Goal: Task Accomplishment & Management: Use online tool/utility

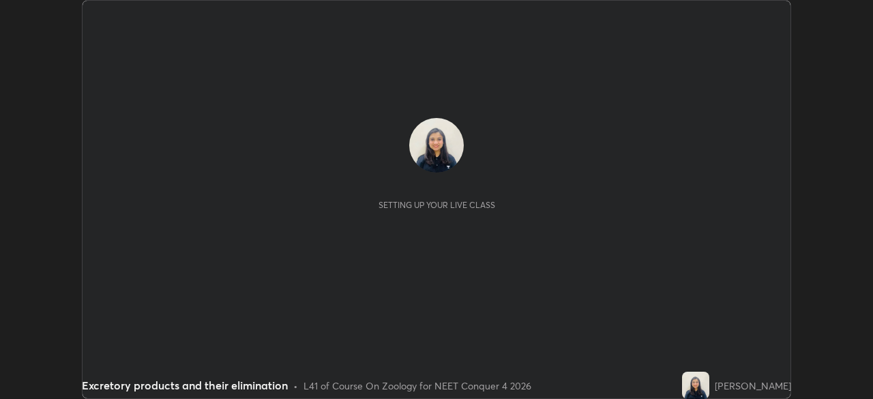
scroll to position [399, 873]
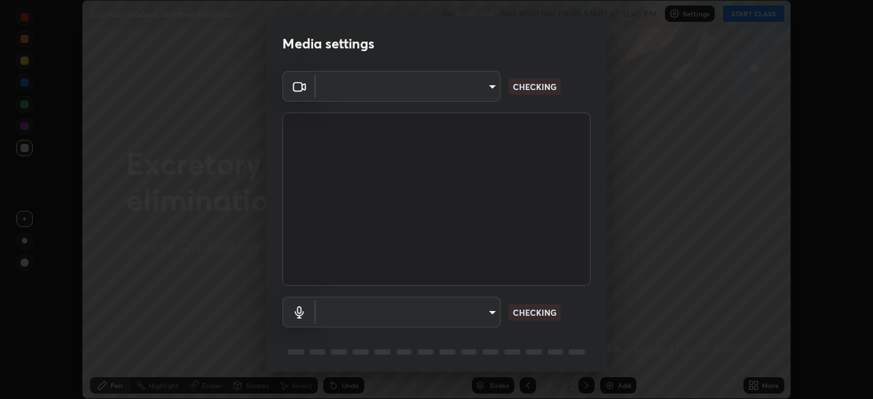
type input "094ffe3f61abc64f3ce73721aab664ef57d10a5fc7d187ad1ef3fa5fd4d2b427"
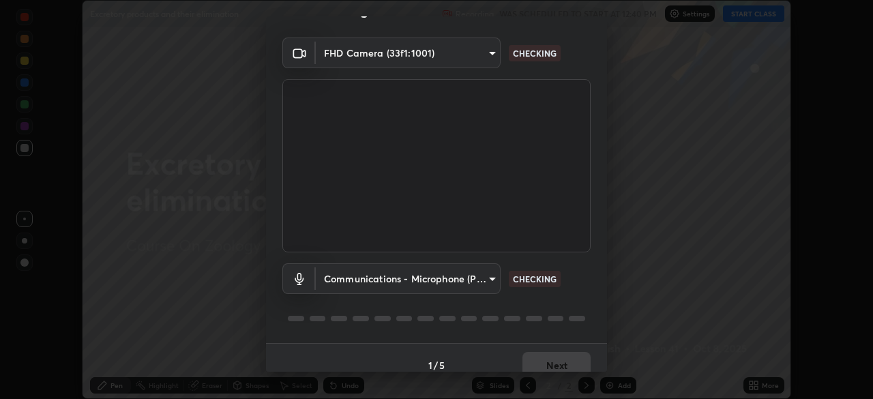
scroll to position [33, 0]
click at [491, 281] on body "Erase all Excretory products and their elimination Recording WAS SCHEDULED TO S…" at bounding box center [436, 199] width 873 height 399
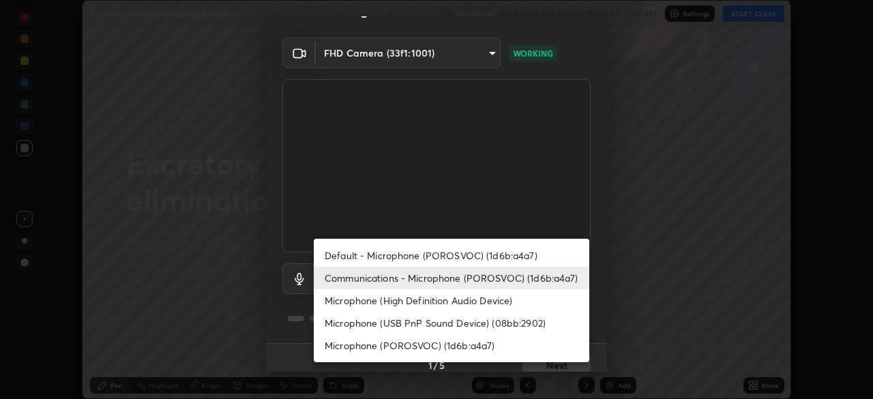
click at [430, 254] on li "Default - Microphone (POROSVOC) (1d6b:a4a7)" at bounding box center [452, 255] width 276 height 23
type input "default"
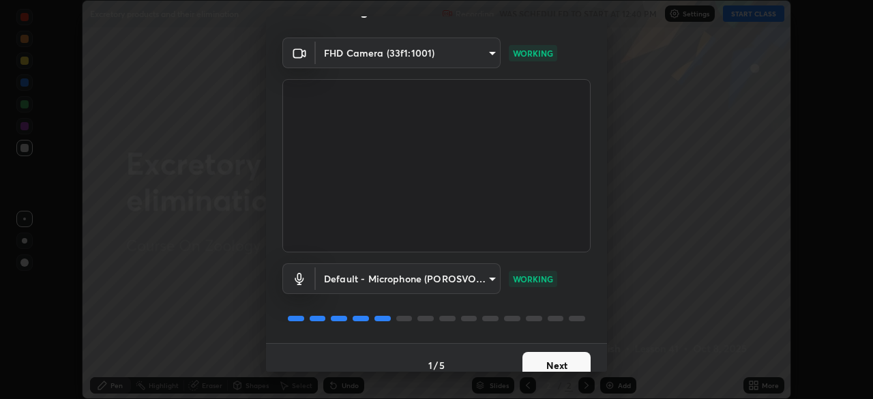
click at [564, 352] on button "Next" at bounding box center [557, 365] width 68 height 27
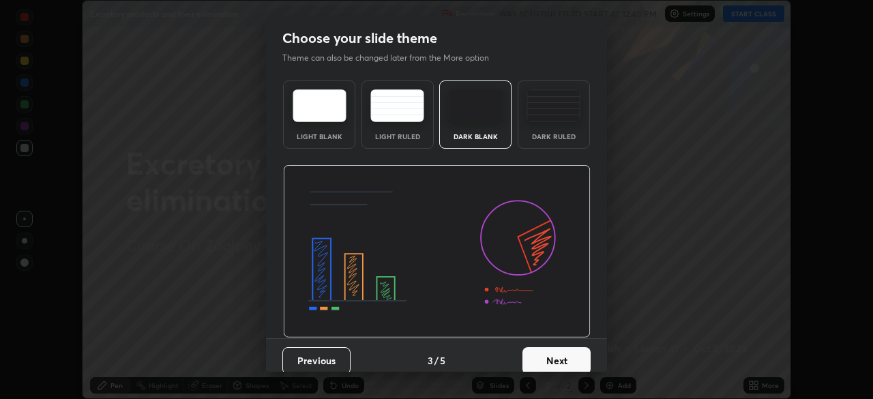
click at [565, 356] on button "Next" at bounding box center [557, 360] width 68 height 27
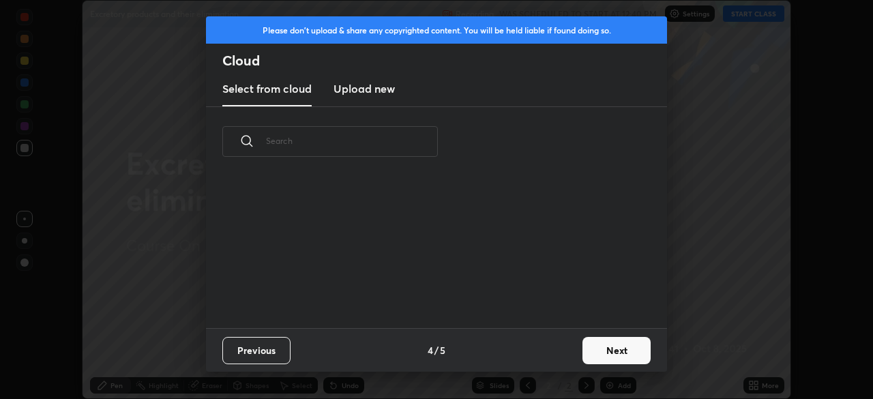
click at [567, 351] on div "Previous 4 / 5 Next" at bounding box center [436, 350] width 461 height 44
click at [602, 349] on button "Next" at bounding box center [617, 350] width 68 height 27
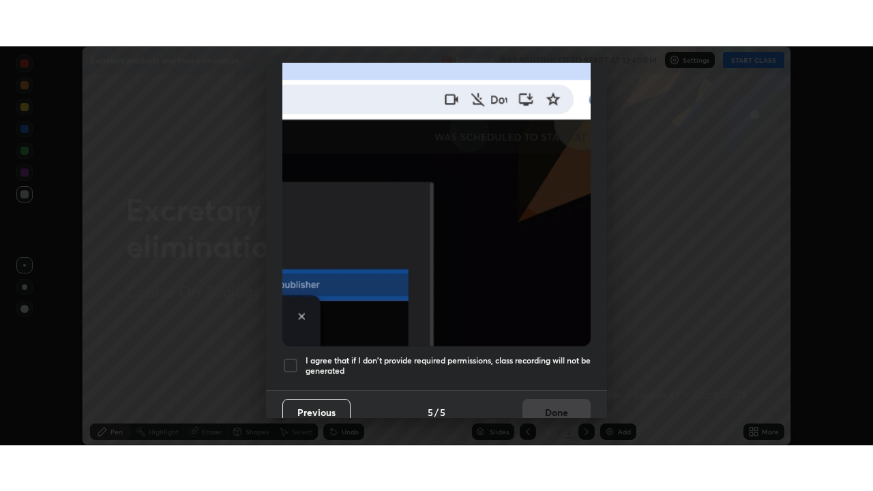
scroll to position [327, 0]
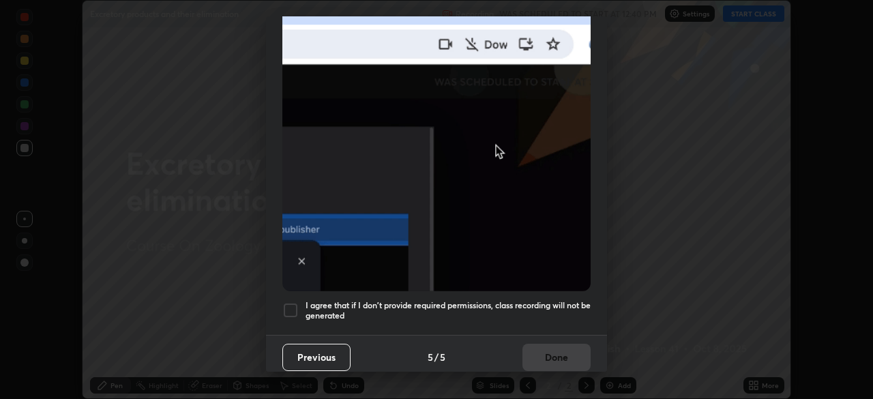
click at [533, 306] on h5 "I agree that if I don't provide required permissions, class recording will not …" at bounding box center [448, 310] width 285 height 21
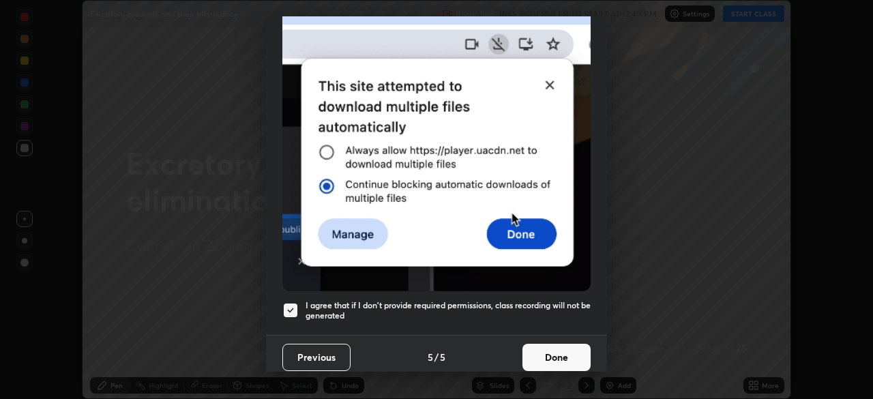
click at [536, 344] on button "Done" at bounding box center [557, 357] width 68 height 27
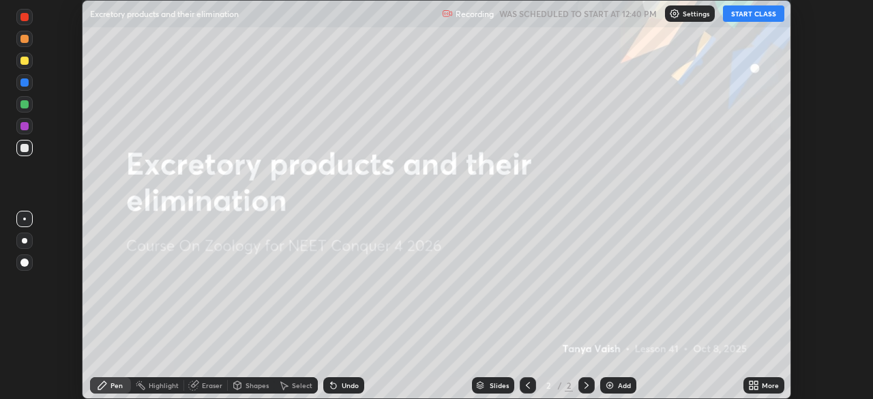
click at [744, 16] on button "START CLASS" at bounding box center [753, 13] width 61 height 16
click at [770, 379] on div "More" at bounding box center [764, 385] width 41 height 16
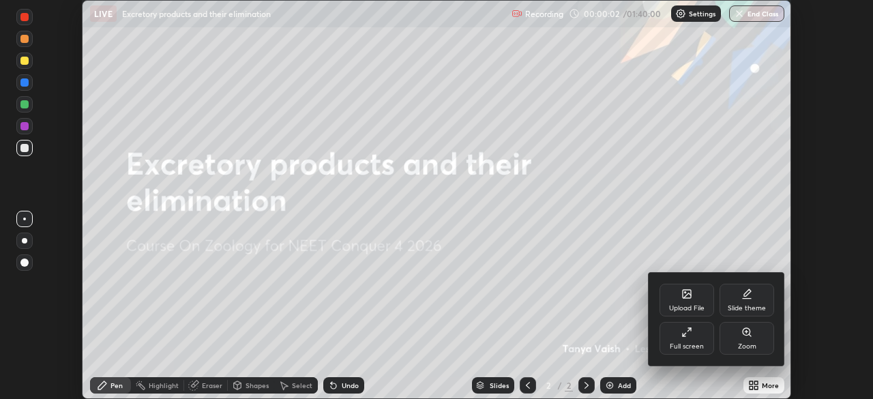
click at [695, 340] on div "Full screen" at bounding box center [687, 338] width 55 height 33
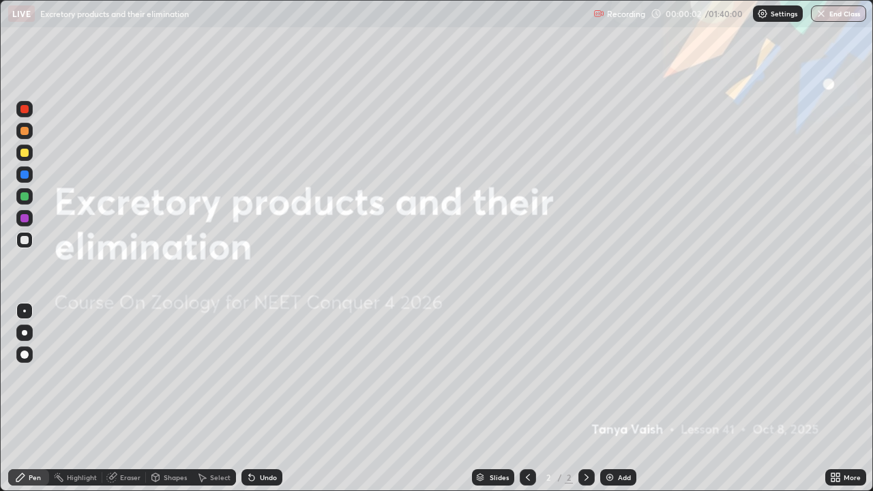
scroll to position [491, 873]
click at [615, 398] on div "Add" at bounding box center [618, 477] width 36 height 16
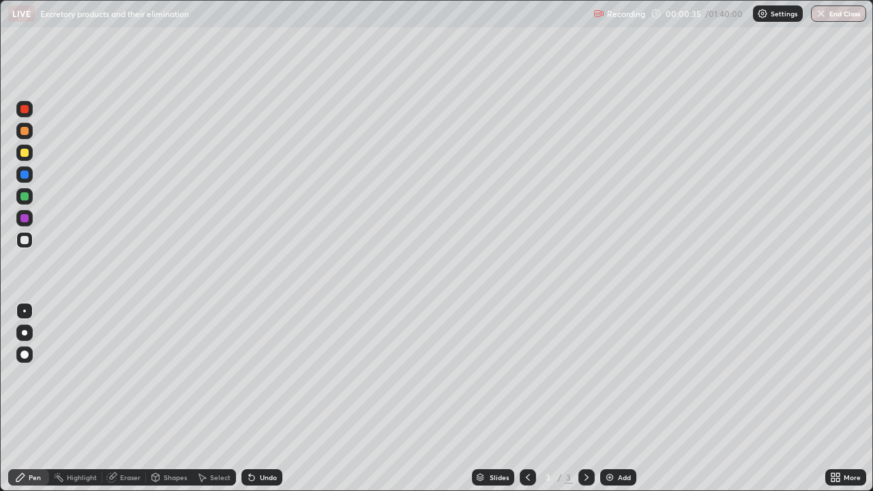
click at [27, 134] on div at bounding box center [24, 131] width 8 height 8
click at [25, 352] on div at bounding box center [24, 355] width 8 height 8
click at [25, 237] on div at bounding box center [24, 240] width 8 height 8
click at [29, 235] on div at bounding box center [24, 240] width 16 height 16
click at [618, 398] on div "Add" at bounding box center [624, 477] width 13 height 7
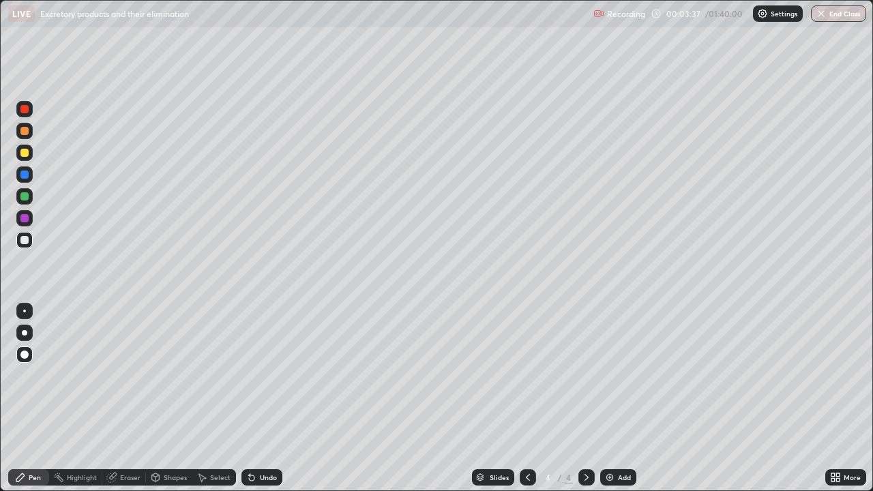
click at [28, 136] on div at bounding box center [24, 131] width 16 height 16
click at [293, 81] on button "Undo" at bounding box center [311, 89] width 40 height 16
click at [25, 153] on div at bounding box center [24, 153] width 8 height 8
click at [25, 243] on div at bounding box center [24, 240] width 8 height 8
click at [27, 219] on div at bounding box center [24, 218] width 8 height 8
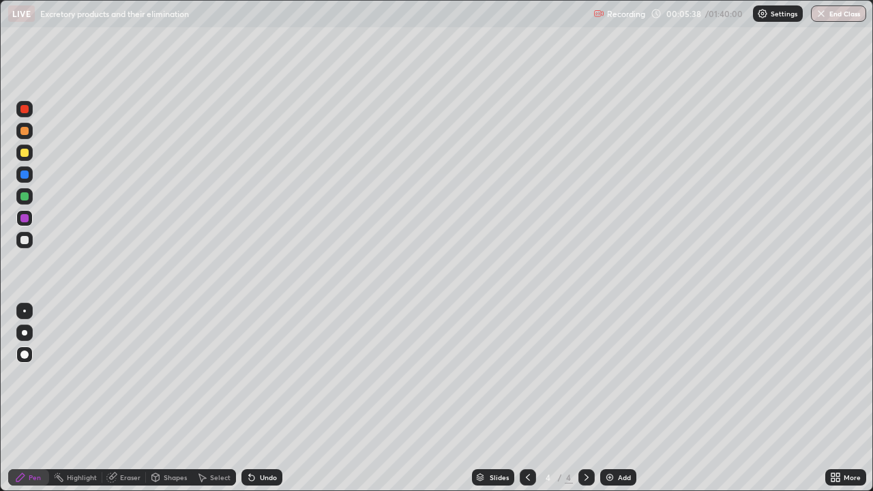
click at [25, 196] on div at bounding box center [24, 196] width 8 height 8
click at [25, 219] on div at bounding box center [24, 218] width 8 height 8
click at [28, 243] on div at bounding box center [24, 240] width 8 height 8
click at [25, 173] on div at bounding box center [24, 175] width 8 height 8
click at [29, 194] on div at bounding box center [24, 196] width 16 height 16
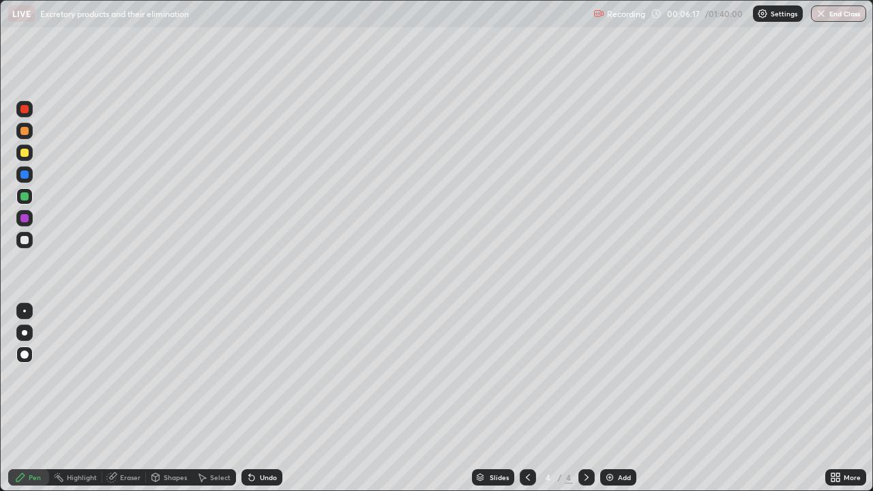
click at [31, 243] on div at bounding box center [24, 240] width 16 height 16
click at [27, 175] on div at bounding box center [24, 175] width 8 height 8
click at [272, 398] on div "Undo" at bounding box center [268, 477] width 17 height 7
click at [274, 398] on div "Undo" at bounding box center [268, 477] width 17 height 7
click at [266, 398] on div "Undo" at bounding box center [262, 477] width 41 height 16
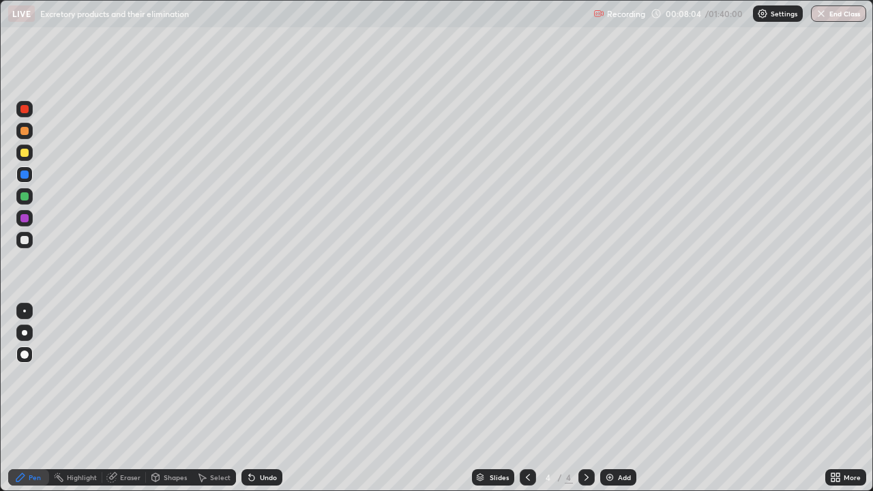
click at [264, 398] on div "Undo" at bounding box center [262, 477] width 41 height 16
click at [27, 240] on div at bounding box center [24, 240] width 8 height 8
click at [618, 398] on div "Add" at bounding box center [624, 477] width 13 height 7
click at [25, 132] on div at bounding box center [24, 131] width 8 height 8
click at [265, 398] on div "Undo" at bounding box center [262, 477] width 41 height 16
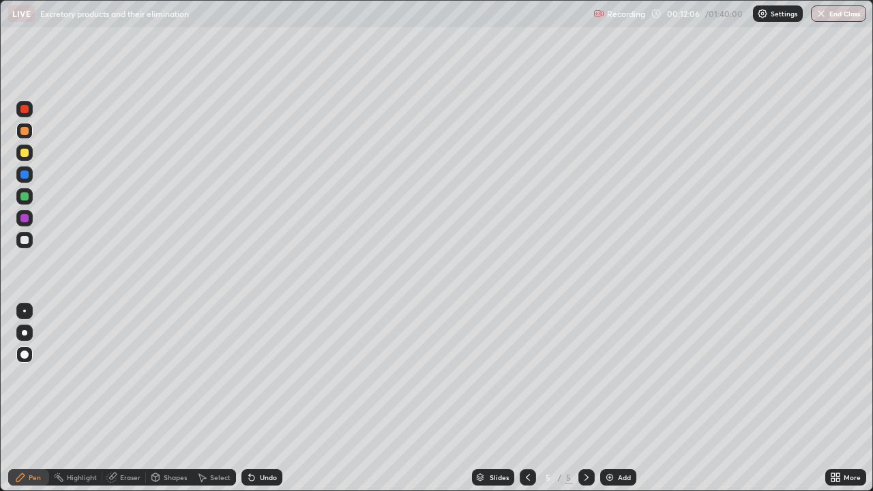
click at [255, 398] on div "Undo" at bounding box center [262, 477] width 41 height 16
click at [262, 398] on div "Undo" at bounding box center [262, 477] width 41 height 16
click at [25, 152] on div at bounding box center [24, 153] width 8 height 8
click at [25, 199] on div at bounding box center [24, 196] width 8 height 8
click at [270, 398] on div "Undo" at bounding box center [268, 477] width 17 height 7
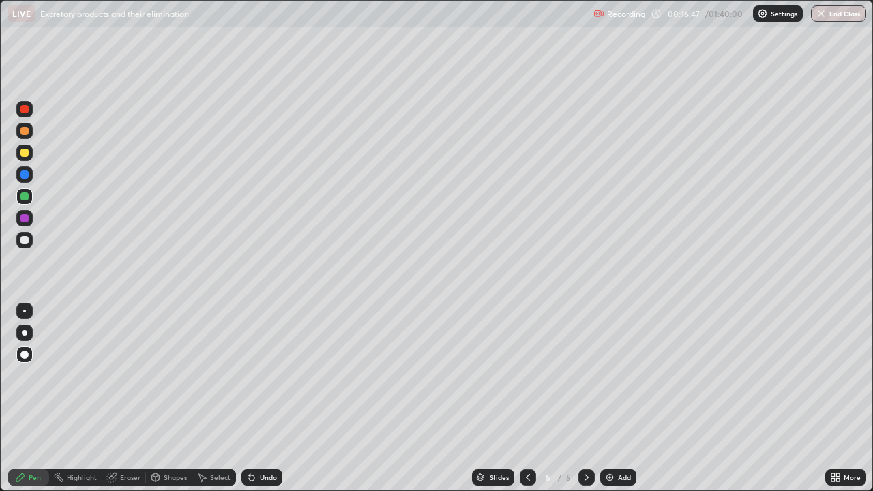
click at [624, 398] on div "Add" at bounding box center [624, 477] width 13 height 7
click at [25, 131] on div at bounding box center [24, 131] width 8 height 8
click at [26, 177] on div at bounding box center [24, 175] width 8 height 8
click at [23, 244] on div at bounding box center [24, 240] width 8 height 8
click at [257, 398] on div "Undo" at bounding box center [262, 477] width 41 height 16
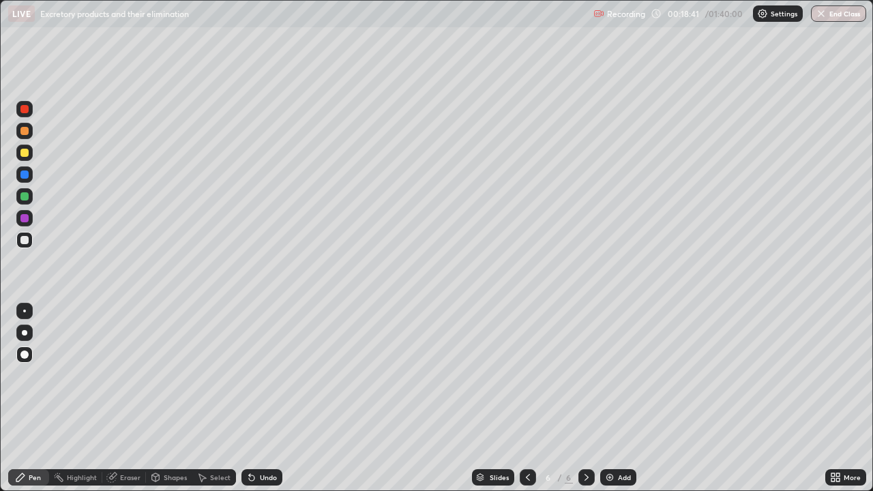
click at [25, 109] on div at bounding box center [24, 109] width 8 height 8
click at [26, 154] on div at bounding box center [24, 153] width 8 height 8
click at [267, 398] on div "Undo" at bounding box center [268, 477] width 17 height 7
click at [269, 398] on div "Undo" at bounding box center [268, 477] width 17 height 7
click at [27, 111] on div at bounding box center [24, 109] width 8 height 8
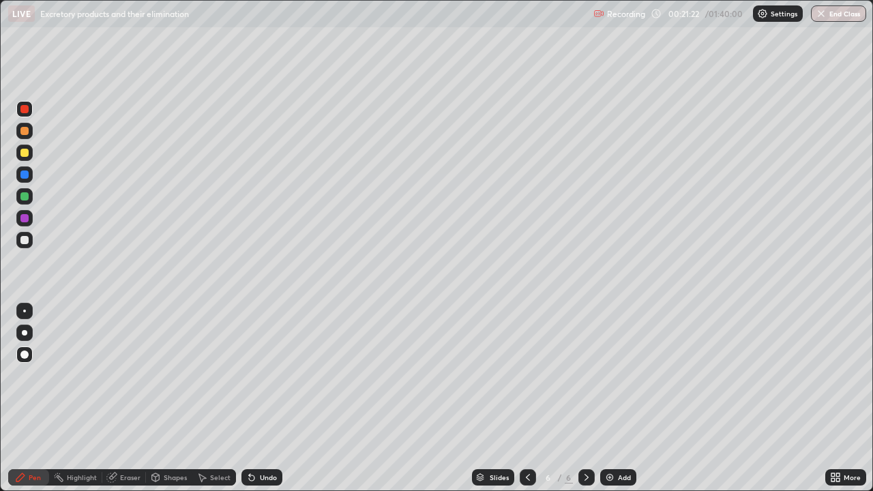
click at [27, 238] on div at bounding box center [24, 240] width 8 height 8
click at [268, 398] on div "Undo" at bounding box center [268, 477] width 17 height 7
click at [621, 398] on div "Add" at bounding box center [624, 477] width 13 height 7
click at [25, 131] on div at bounding box center [24, 131] width 8 height 8
click at [25, 196] on div at bounding box center [24, 196] width 8 height 8
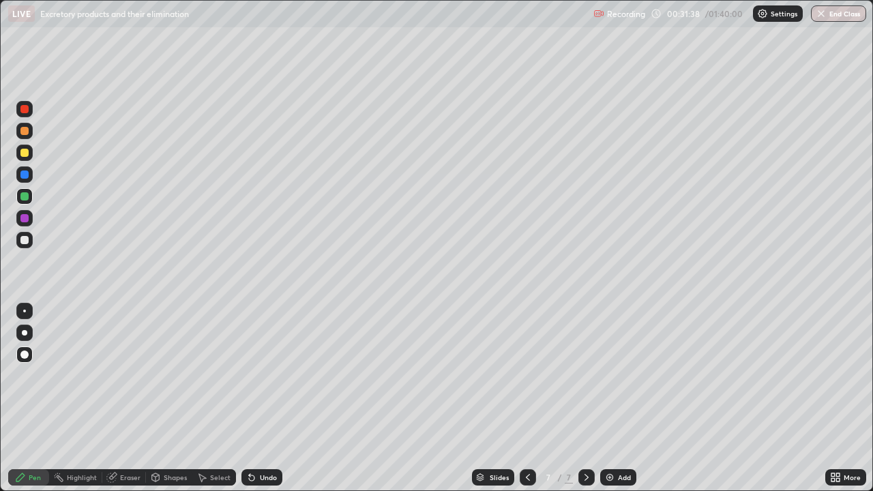
click at [27, 106] on div at bounding box center [24, 109] width 8 height 8
click at [25, 132] on div at bounding box center [24, 131] width 8 height 8
click at [25, 197] on div at bounding box center [24, 196] width 8 height 8
click at [27, 112] on div at bounding box center [24, 109] width 8 height 8
click at [25, 173] on div at bounding box center [24, 175] width 8 height 8
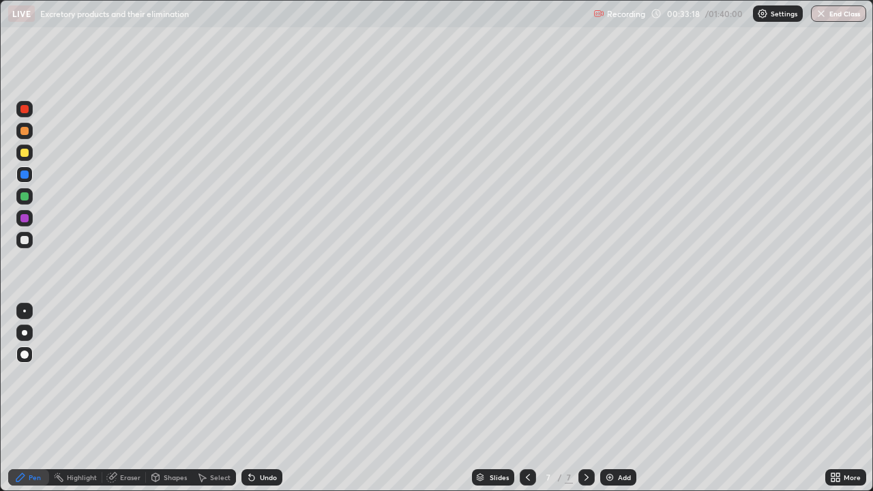
click at [25, 153] on div at bounding box center [24, 153] width 8 height 8
click at [28, 226] on div at bounding box center [24, 218] width 16 height 16
click at [63, 330] on icon at bounding box center [63, 329] width 1 height 1
click at [623, 398] on div "Add" at bounding box center [624, 477] width 13 height 7
click at [25, 131] on div at bounding box center [24, 131] width 8 height 8
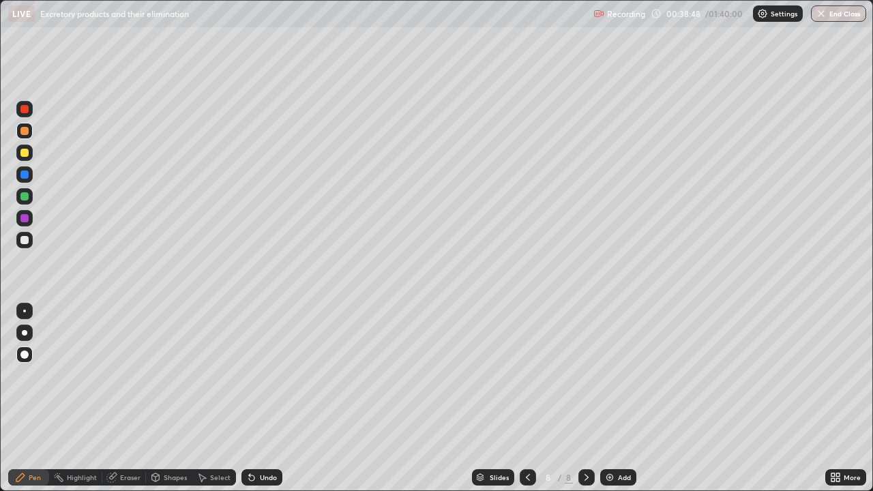
click at [527, 398] on icon at bounding box center [528, 477] width 4 height 7
click at [585, 398] on icon at bounding box center [586, 477] width 11 height 11
click at [521, 398] on div at bounding box center [528, 477] width 16 height 16
click at [585, 398] on icon at bounding box center [586, 477] width 11 height 11
click at [25, 153] on div at bounding box center [24, 153] width 8 height 8
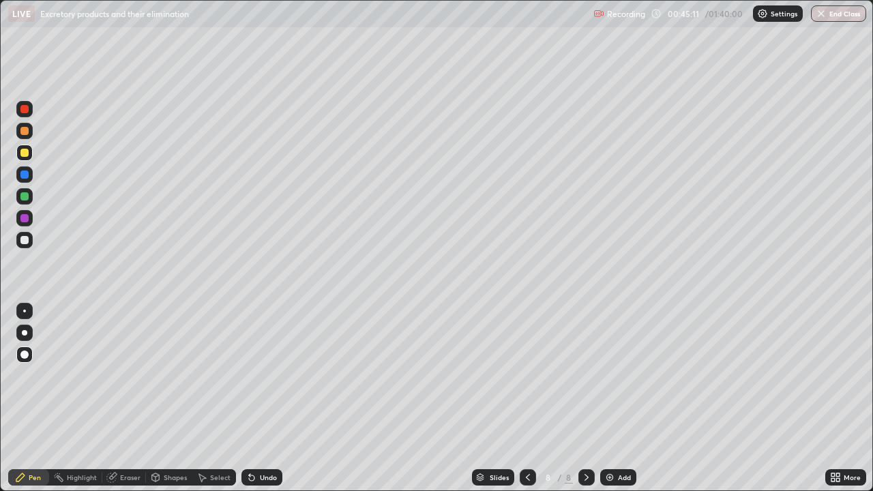
click at [27, 131] on div at bounding box center [24, 131] width 8 height 8
click at [27, 155] on div at bounding box center [24, 153] width 8 height 8
click at [272, 398] on div "Undo" at bounding box center [268, 477] width 17 height 7
click at [26, 199] on div at bounding box center [24, 196] width 8 height 8
click at [267, 398] on div "Undo" at bounding box center [268, 477] width 17 height 7
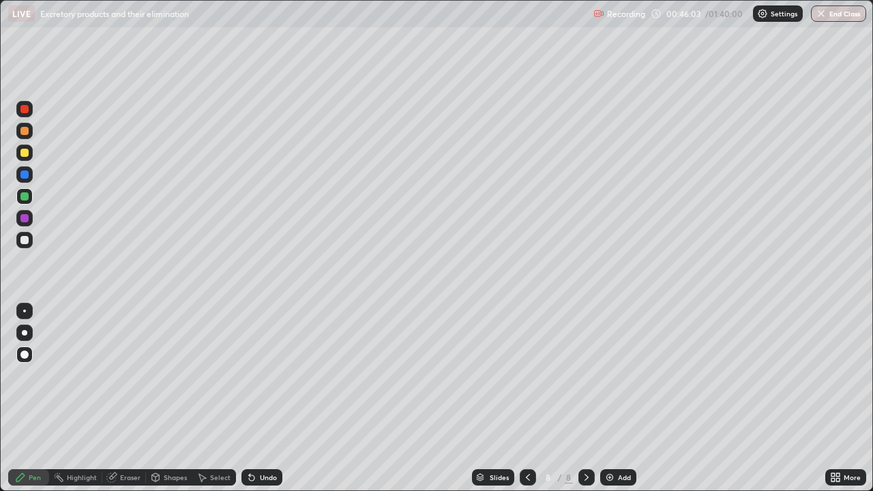
click at [25, 240] on div at bounding box center [24, 240] width 8 height 8
click at [32, 152] on div at bounding box center [24, 153] width 16 height 16
click at [28, 241] on div at bounding box center [24, 240] width 8 height 8
click at [525, 398] on icon at bounding box center [528, 477] width 11 height 11
click at [530, 398] on div at bounding box center [528, 477] width 16 height 16
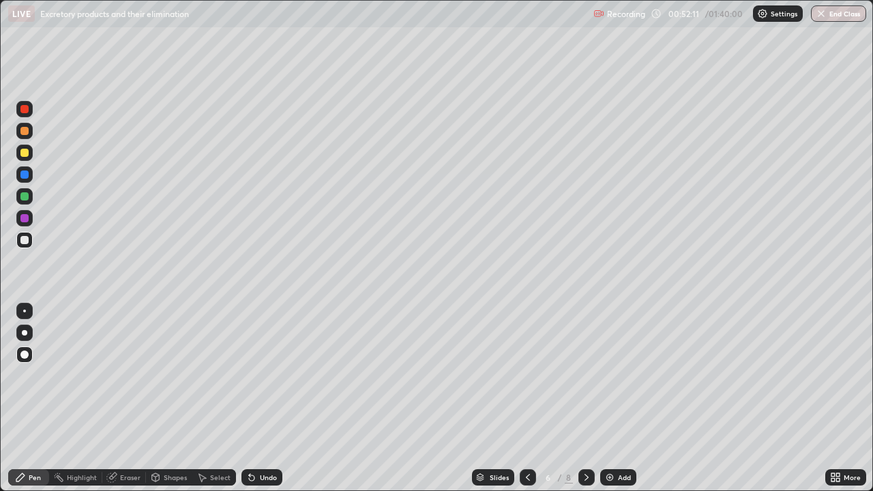
click at [585, 398] on icon at bounding box center [586, 477] width 11 height 11
click at [613, 398] on img at bounding box center [609, 477] width 11 height 11
click at [29, 130] on div at bounding box center [24, 131] width 16 height 16
click at [25, 153] on div at bounding box center [24, 153] width 8 height 8
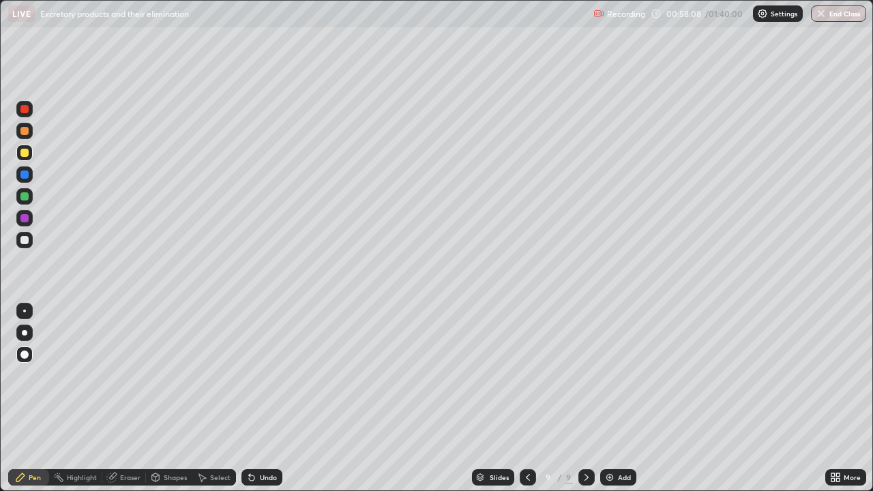
click at [527, 398] on icon at bounding box center [528, 477] width 11 height 11
click at [520, 398] on div at bounding box center [528, 477] width 16 height 16
click at [257, 398] on div "Undo" at bounding box center [262, 477] width 41 height 16
click at [585, 398] on icon at bounding box center [586, 477] width 11 height 11
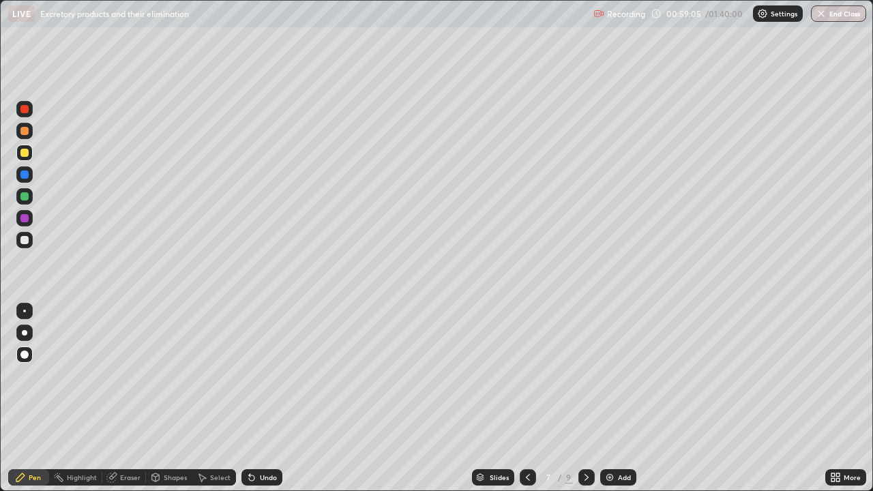
click at [585, 398] on icon at bounding box center [586, 477] width 11 height 11
click at [618, 398] on div "Add" at bounding box center [624, 477] width 13 height 7
click at [25, 110] on div at bounding box center [24, 109] width 8 height 8
click at [24, 149] on div at bounding box center [24, 153] width 8 height 8
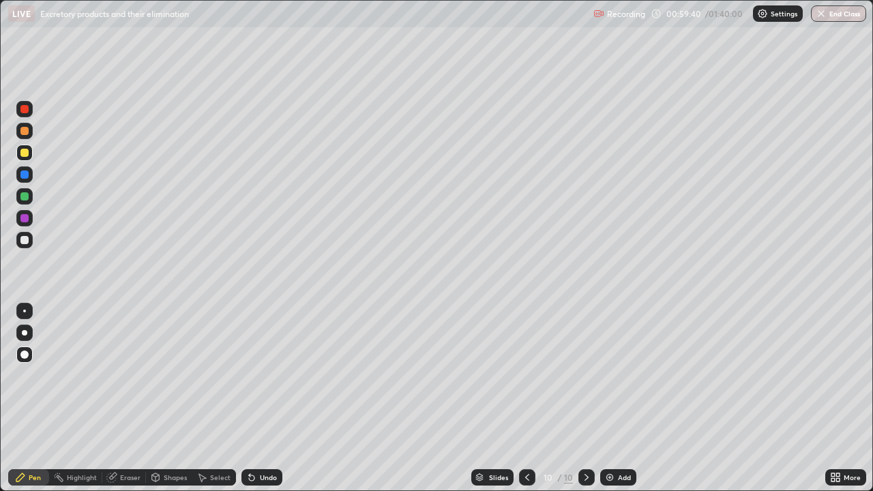
click at [25, 131] on div at bounding box center [24, 131] width 8 height 8
click at [125, 398] on div "Eraser" at bounding box center [130, 477] width 20 height 7
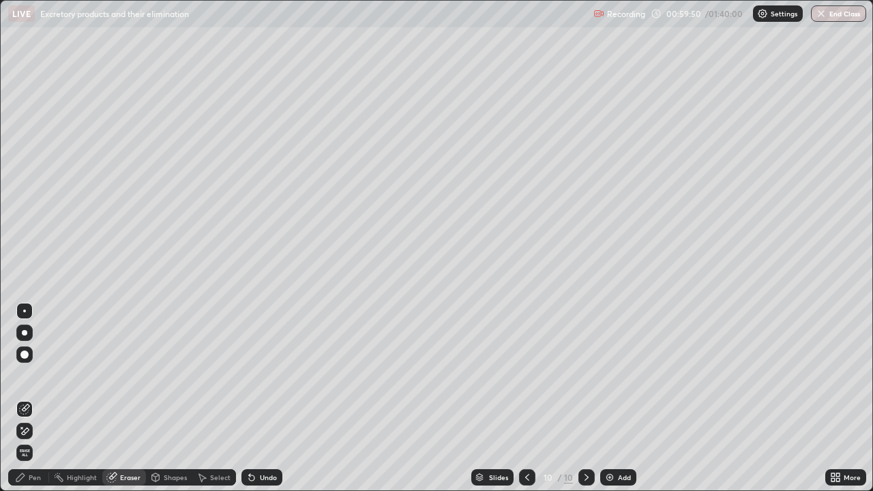
click at [35, 398] on div "Pen" at bounding box center [35, 477] width 12 height 7
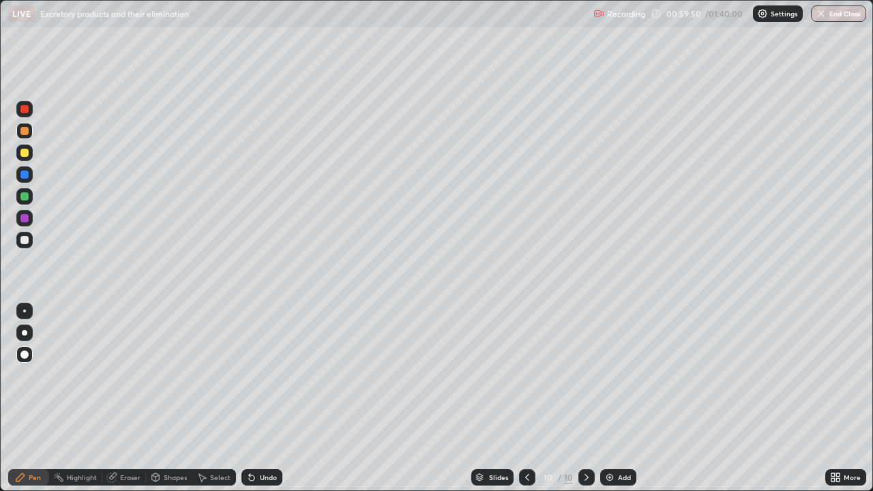
click at [23, 153] on div at bounding box center [24, 153] width 8 height 8
click at [26, 128] on div at bounding box center [24, 131] width 8 height 8
click at [29, 175] on div at bounding box center [24, 174] width 16 height 16
click at [25, 241] on div at bounding box center [24, 240] width 8 height 8
click at [27, 159] on div at bounding box center [24, 153] width 16 height 16
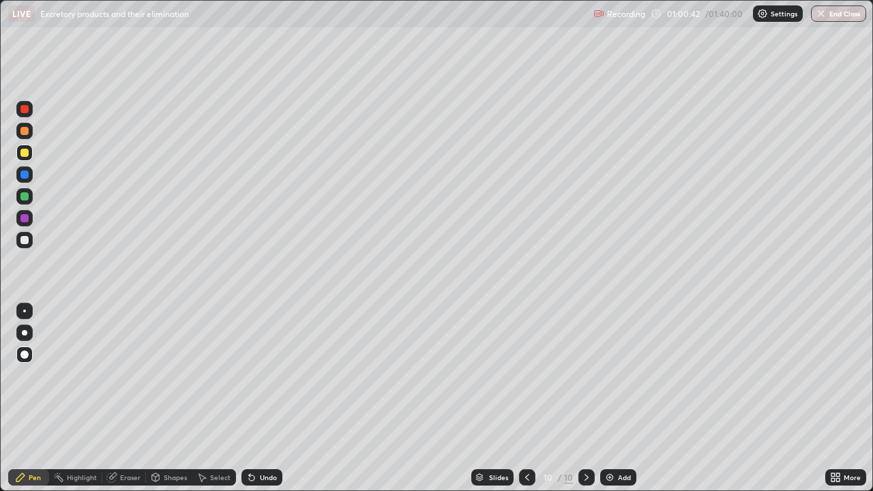
click at [28, 243] on div at bounding box center [24, 240] width 16 height 16
click at [27, 178] on div at bounding box center [24, 175] width 8 height 8
click at [31, 243] on div at bounding box center [24, 240] width 16 height 16
click at [25, 173] on div at bounding box center [24, 175] width 8 height 8
click at [25, 240] on div at bounding box center [24, 240] width 8 height 8
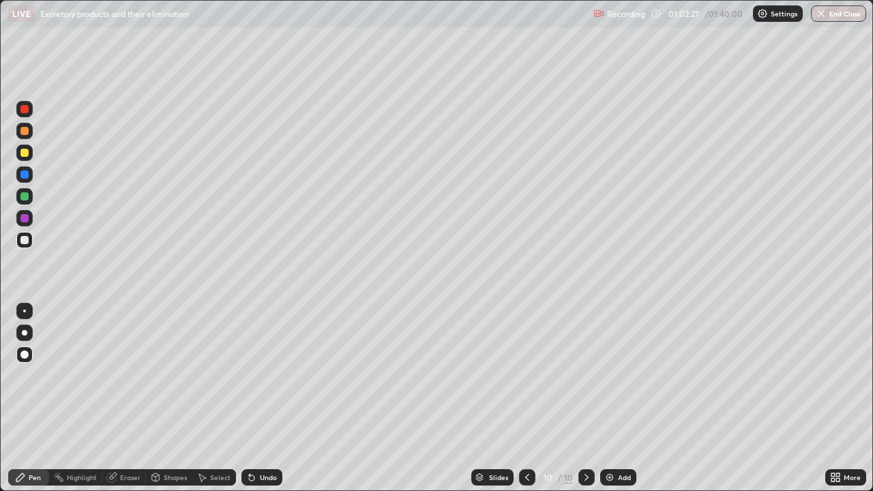
click at [26, 176] on div at bounding box center [24, 175] width 8 height 8
click at [27, 239] on div at bounding box center [24, 240] width 8 height 8
click at [31, 243] on div at bounding box center [24, 240] width 16 height 16
click at [28, 177] on div at bounding box center [24, 174] width 16 height 16
click at [274, 398] on div "Undo" at bounding box center [262, 477] width 41 height 16
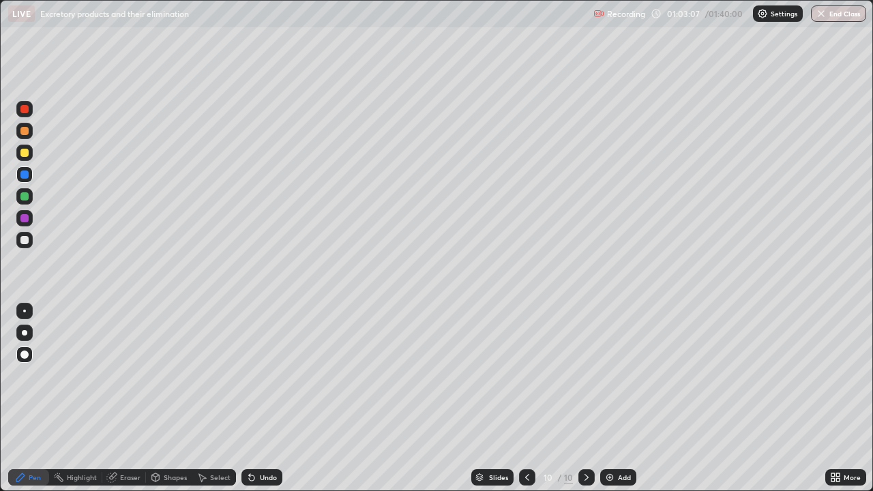
click at [280, 398] on div "Undo" at bounding box center [262, 477] width 41 height 16
click at [28, 240] on div at bounding box center [24, 240] width 8 height 8
click at [272, 398] on div "Undo" at bounding box center [268, 477] width 17 height 7
click at [274, 398] on div "Undo" at bounding box center [262, 477] width 41 height 16
click at [275, 398] on div "Undo" at bounding box center [262, 477] width 41 height 16
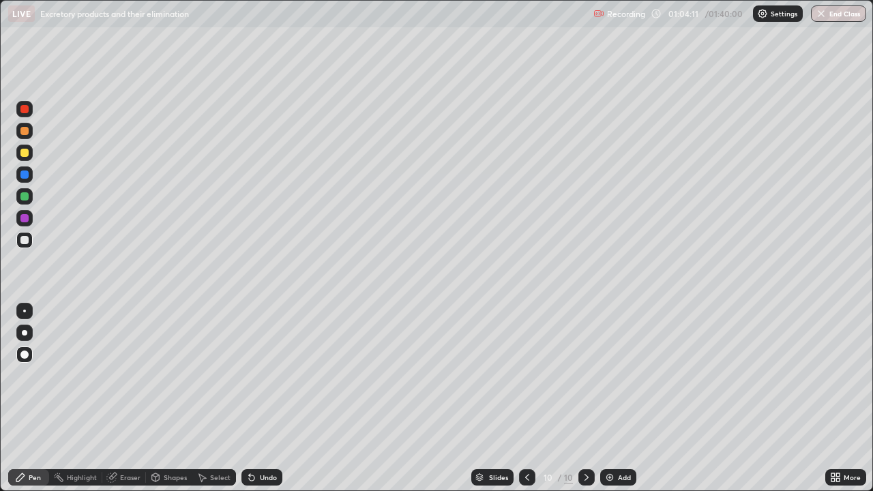
click at [26, 196] on div at bounding box center [24, 196] width 8 height 8
click at [22, 242] on div at bounding box center [24, 240] width 8 height 8
click at [25, 175] on div at bounding box center [24, 175] width 8 height 8
click at [28, 156] on div at bounding box center [24, 153] width 16 height 16
click at [526, 398] on icon at bounding box center [527, 477] width 11 height 11
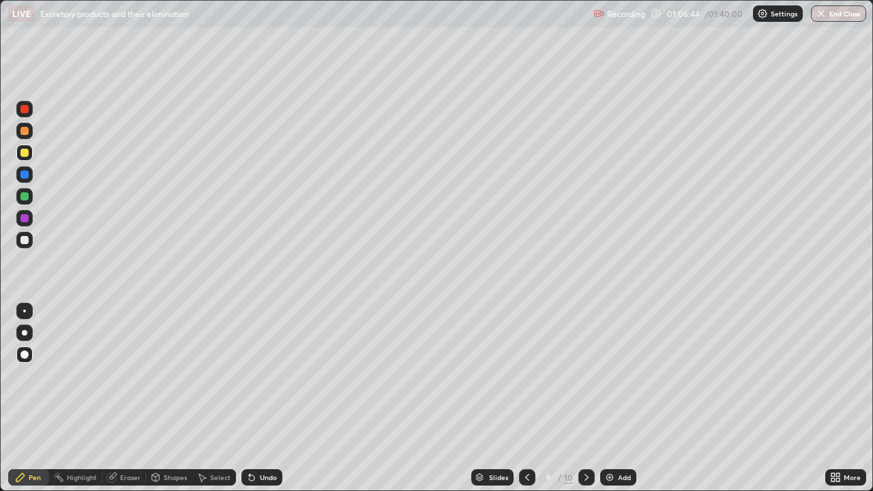
click at [580, 398] on div at bounding box center [587, 477] width 16 height 16
click at [624, 398] on div "Add" at bounding box center [624, 477] width 13 height 7
click at [25, 131] on div at bounding box center [24, 131] width 8 height 8
click at [265, 398] on div "Undo" at bounding box center [268, 477] width 17 height 7
click at [264, 398] on div "Undo" at bounding box center [268, 477] width 17 height 7
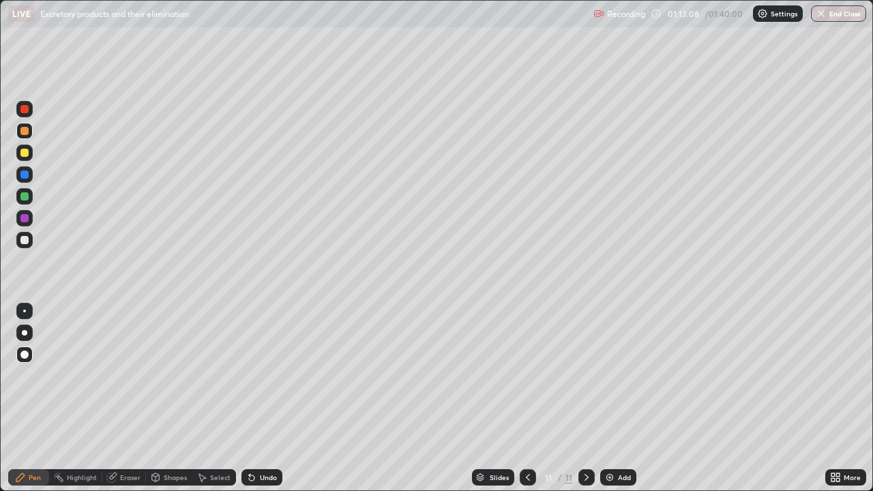
click at [259, 398] on div "Undo" at bounding box center [262, 477] width 41 height 16
click at [262, 398] on div "Undo" at bounding box center [268, 477] width 17 height 7
click at [30, 158] on div at bounding box center [24, 153] width 16 height 16
click at [30, 237] on div at bounding box center [24, 240] width 16 height 16
click at [25, 196] on div at bounding box center [24, 196] width 8 height 8
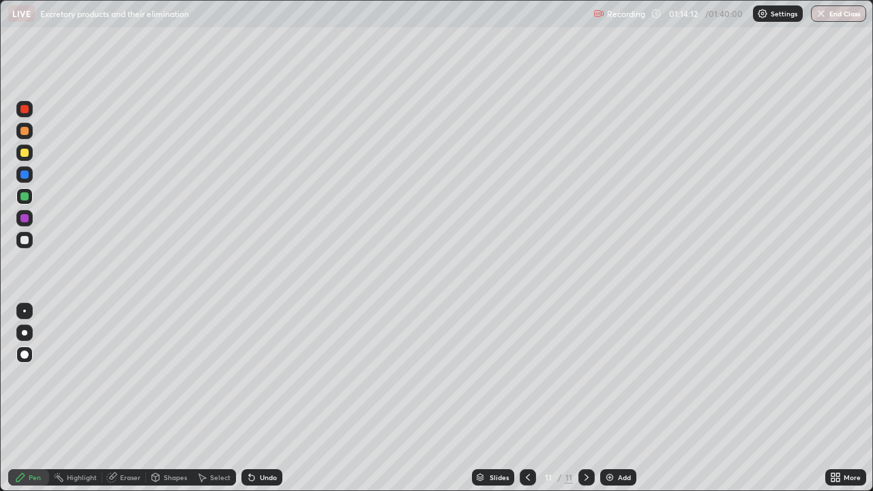
click at [27, 237] on div at bounding box center [24, 240] width 8 height 8
click at [381, 327] on button "Undo" at bounding box center [400, 335] width 40 height 16
click at [276, 398] on div "Undo" at bounding box center [262, 477] width 41 height 16
click at [25, 130] on div at bounding box center [24, 131] width 8 height 8
click at [624, 398] on div "Add" at bounding box center [624, 477] width 13 height 7
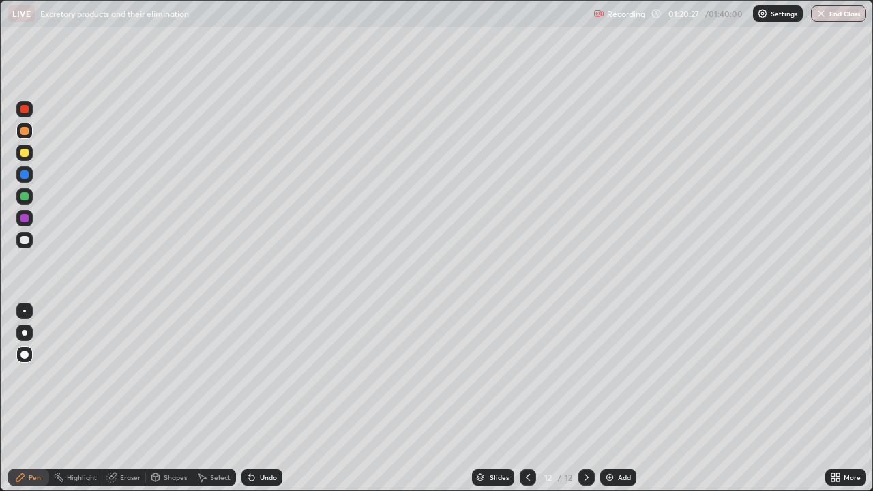
click at [27, 153] on div at bounding box center [24, 153] width 8 height 8
click at [25, 196] on div at bounding box center [24, 196] width 8 height 8
click at [263, 398] on div "Undo" at bounding box center [268, 477] width 17 height 7
click at [266, 398] on div "Undo" at bounding box center [268, 477] width 17 height 7
click at [275, 398] on div "Undo" at bounding box center [262, 477] width 41 height 16
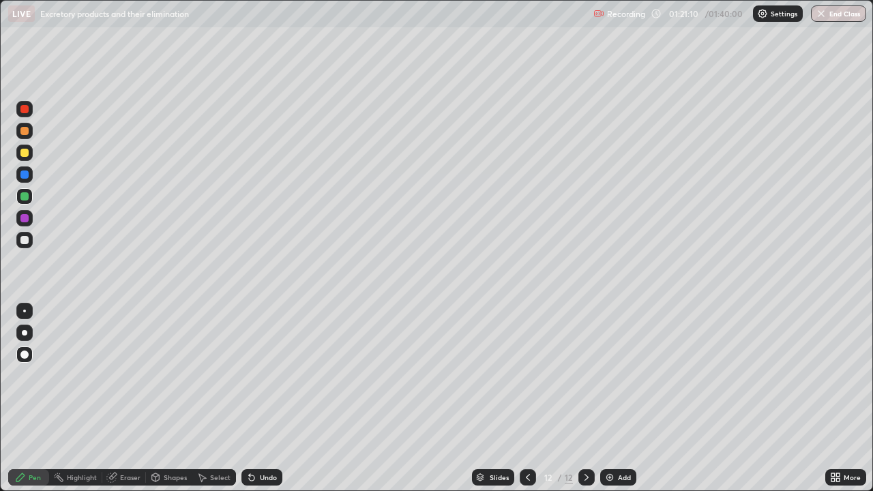
click at [20, 239] on div at bounding box center [24, 240] width 8 height 8
click at [28, 222] on div at bounding box center [24, 218] width 16 height 16
click at [25, 246] on div at bounding box center [24, 240] width 16 height 16
click at [24, 200] on div at bounding box center [24, 196] width 8 height 8
click at [26, 246] on div at bounding box center [24, 240] width 16 height 16
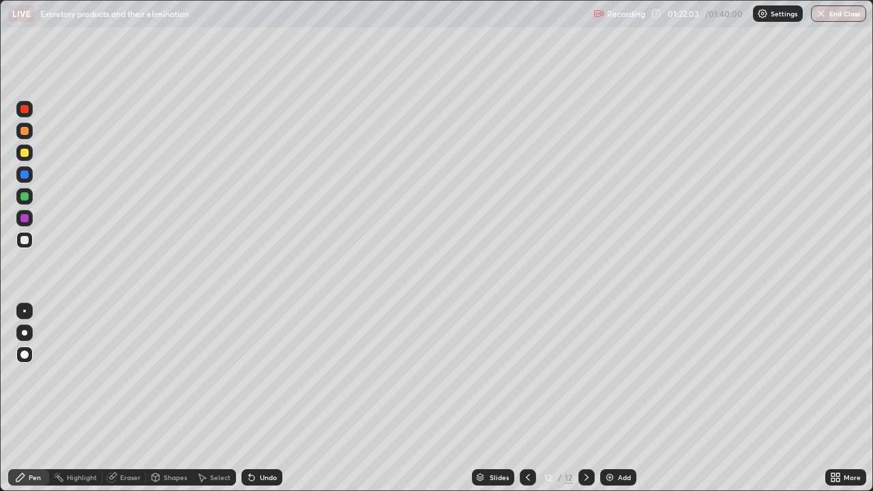
click at [27, 199] on div at bounding box center [24, 196] width 8 height 8
click at [31, 242] on div at bounding box center [24, 240] width 16 height 16
click at [130, 398] on div "Eraser" at bounding box center [130, 477] width 20 height 7
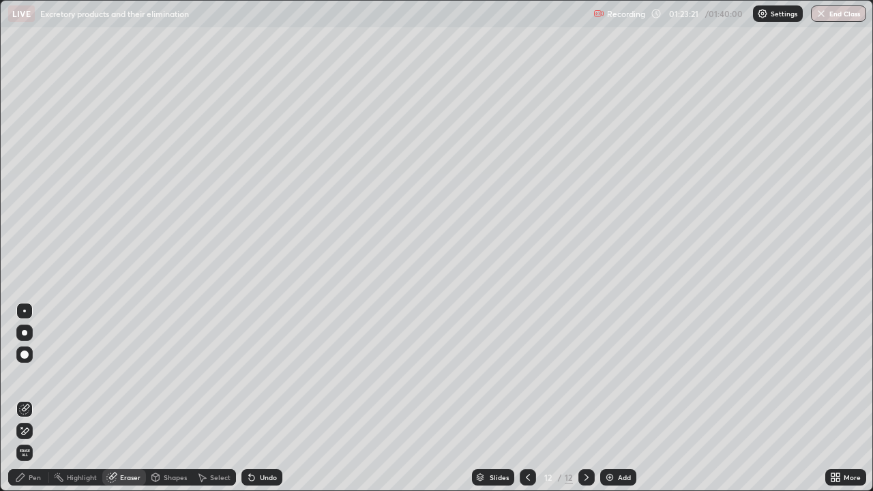
click at [39, 398] on div "Pen" at bounding box center [35, 477] width 12 height 7
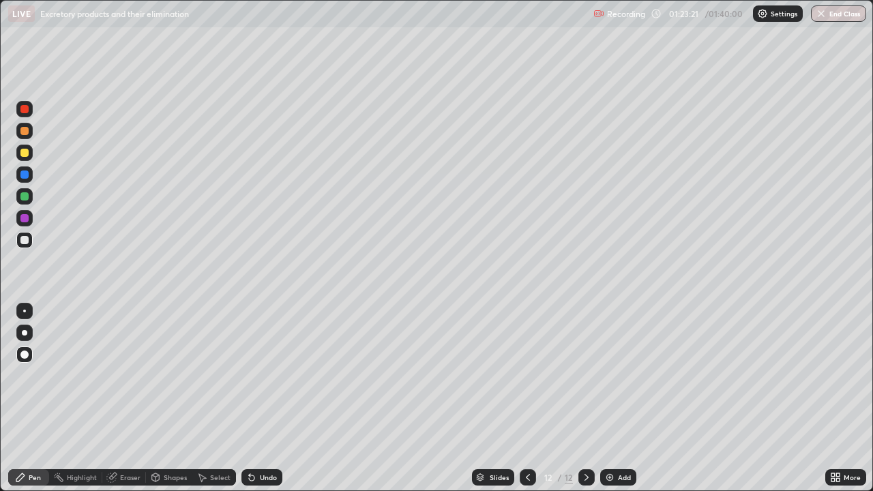
click at [28, 197] on div at bounding box center [24, 196] width 8 height 8
click at [171, 398] on div "Shapes" at bounding box center [169, 477] width 46 height 16
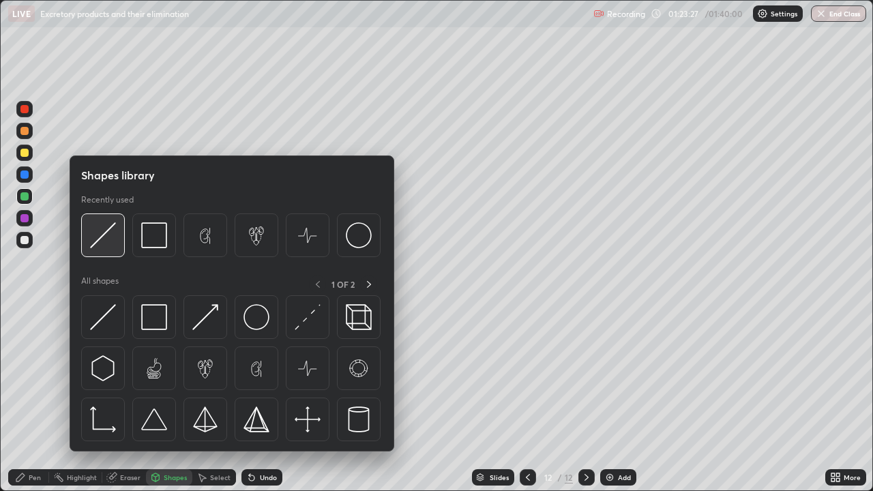
click at [120, 255] on div at bounding box center [103, 236] width 44 height 44
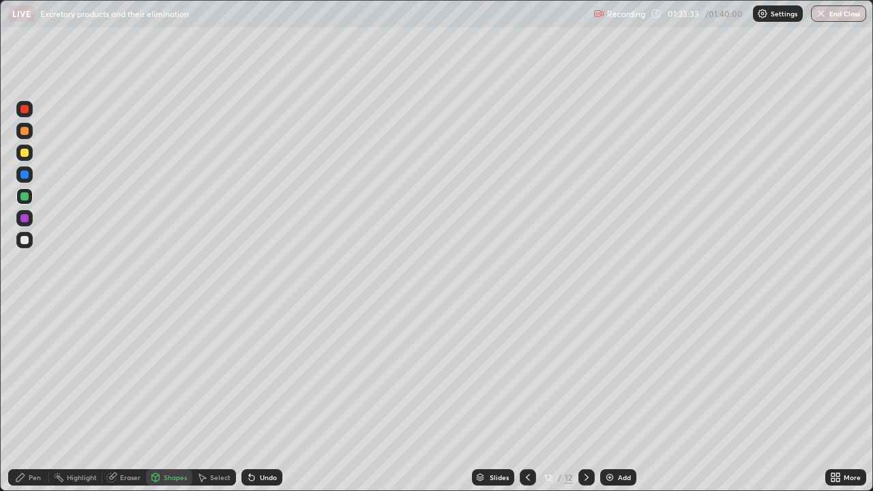
click at [132, 398] on div "Eraser" at bounding box center [130, 477] width 20 height 7
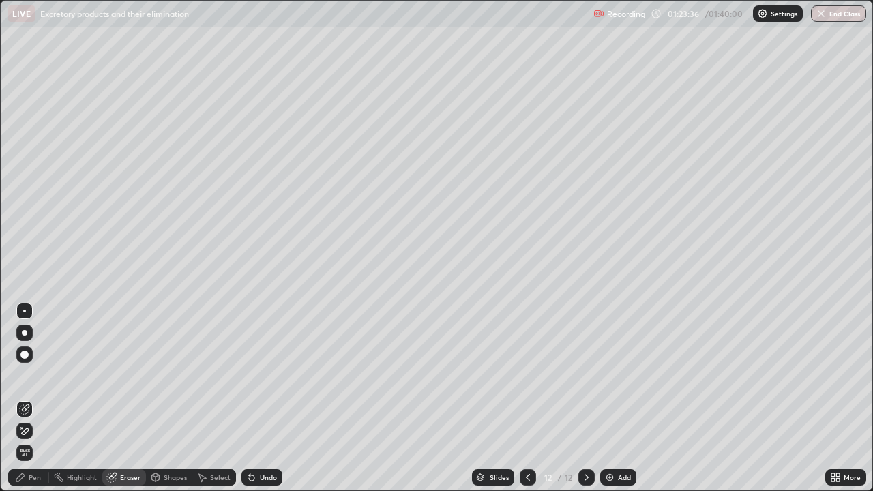
click at [31, 398] on div "Pen" at bounding box center [28, 477] width 41 height 16
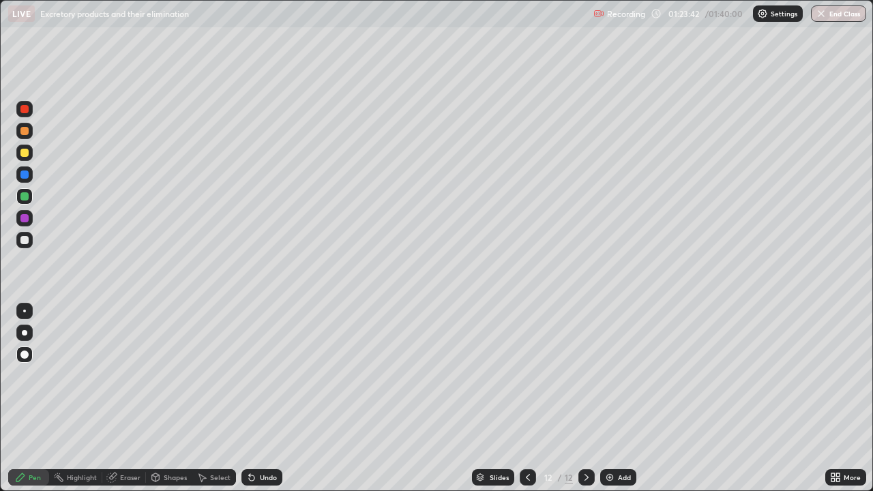
click at [128, 398] on div "Eraser" at bounding box center [130, 477] width 20 height 7
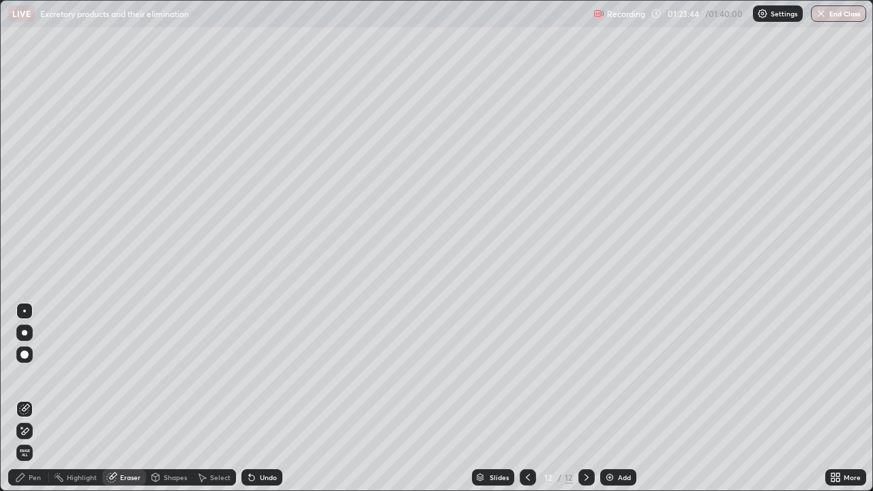
click at [37, 398] on div "Pen" at bounding box center [35, 477] width 12 height 7
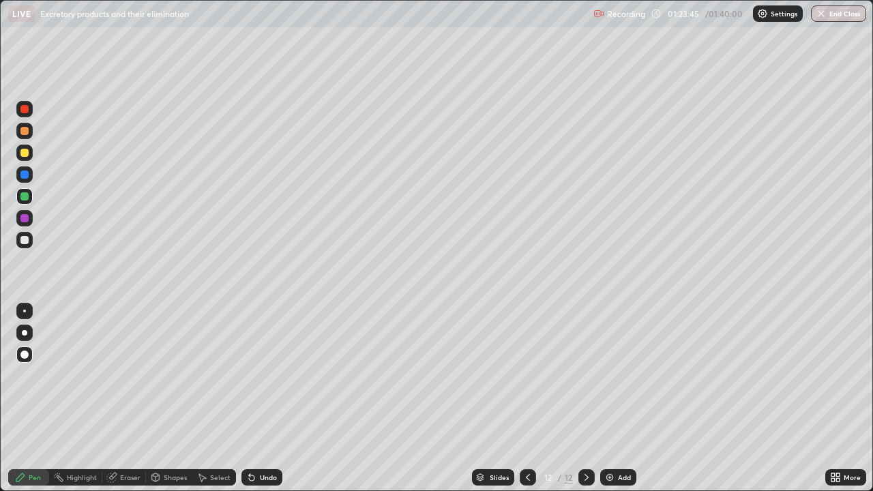
click at [29, 242] on div at bounding box center [24, 240] width 16 height 16
click at [31, 199] on div at bounding box center [24, 196] width 16 height 16
click at [25, 240] on div at bounding box center [24, 240] width 8 height 8
click at [260, 398] on div "Undo" at bounding box center [268, 477] width 17 height 7
click at [126, 398] on div "Eraser" at bounding box center [130, 477] width 20 height 7
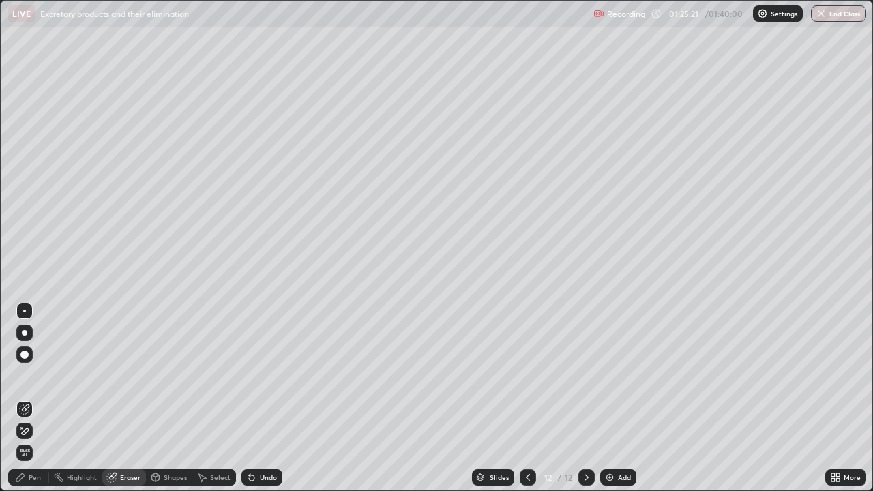
click at [169, 398] on div "Shapes" at bounding box center [175, 477] width 23 height 7
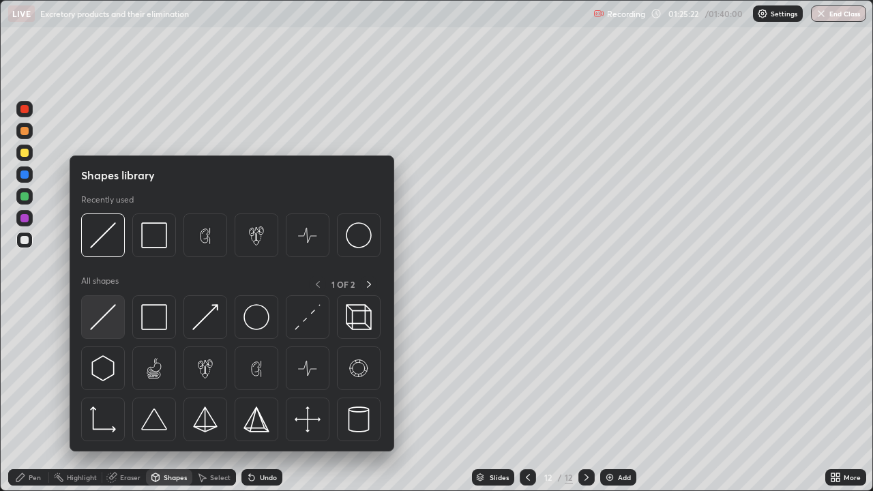
click at [113, 323] on img at bounding box center [103, 317] width 26 height 26
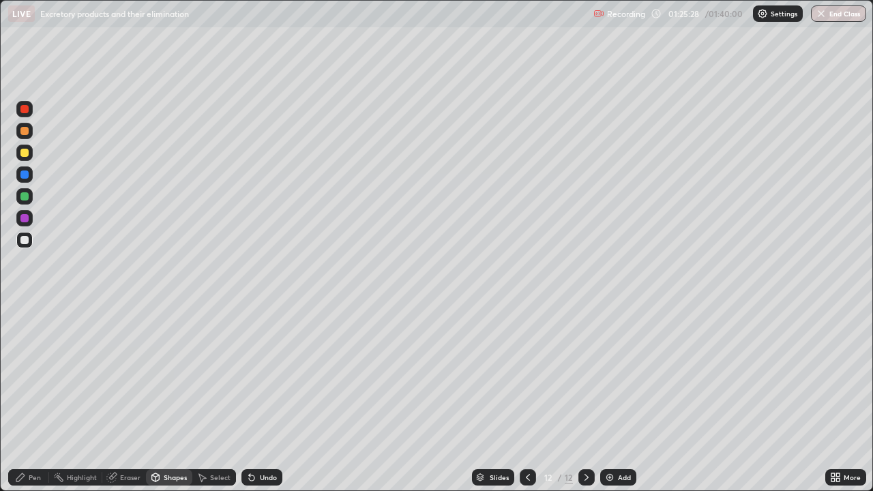
click at [25, 173] on div at bounding box center [24, 175] width 8 height 8
click at [267, 398] on div "Undo" at bounding box center [262, 477] width 41 height 16
click at [46, 398] on div "Pen" at bounding box center [28, 477] width 41 height 16
click at [28, 218] on div at bounding box center [24, 218] width 8 height 8
click at [615, 398] on div "Add" at bounding box center [618, 477] width 36 height 16
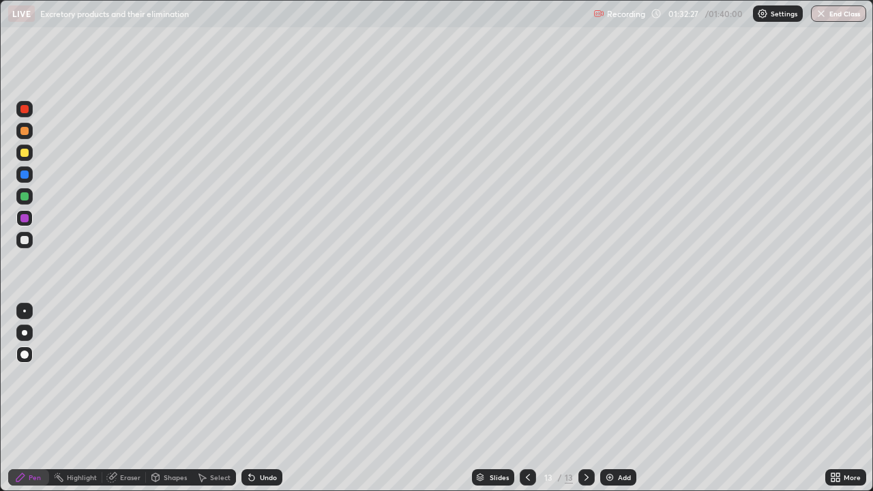
click at [25, 131] on div at bounding box center [24, 131] width 8 height 8
click at [27, 238] on div at bounding box center [24, 240] width 8 height 8
click at [258, 398] on div "Undo" at bounding box center [262, 477] width 41 height 16
click at [30, 197] on div at bounding box center [24, 196] width 16 height 16
click at [31, 219] on div at bounding box center [24, 218] width 16 height 16
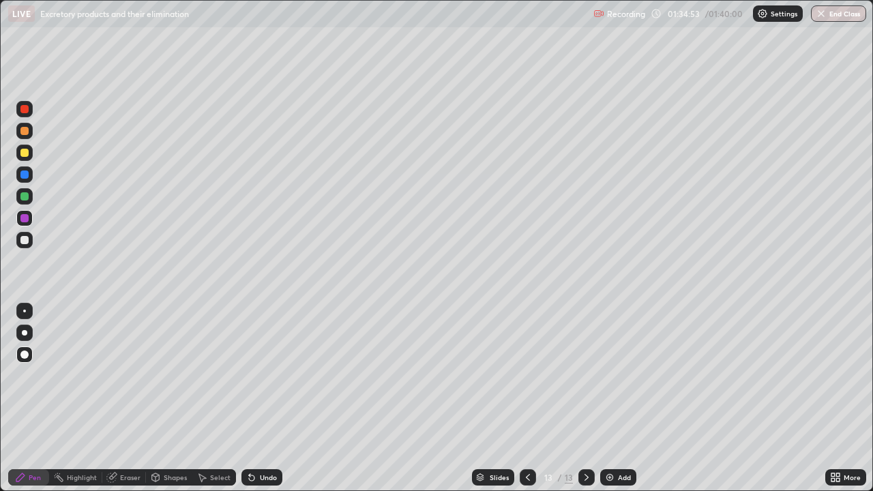
click at [25, 196] on div at bounding box center [24, 196] width 8 height 8
click at [271, 398] on div "Undo" at bounding box center [268, 477] width 17 height 7
click at [269, 398] on div "Undo" at bounding box center [268, 477] width 17 height 7
click at [656, 17] on icon at bounding box center [658, 13] width 9 height 9
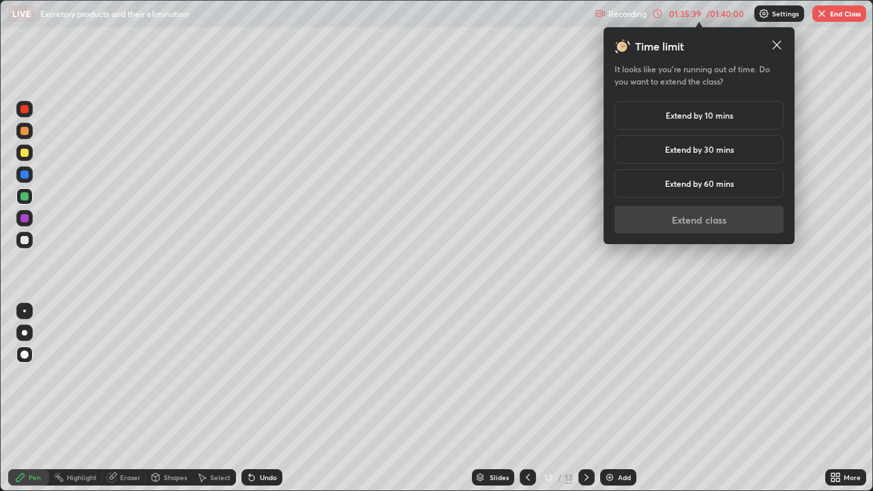
click at [731, 151] on h5 "Extend by 30 mins" at bounding box center [699, 149] width 69 height 12
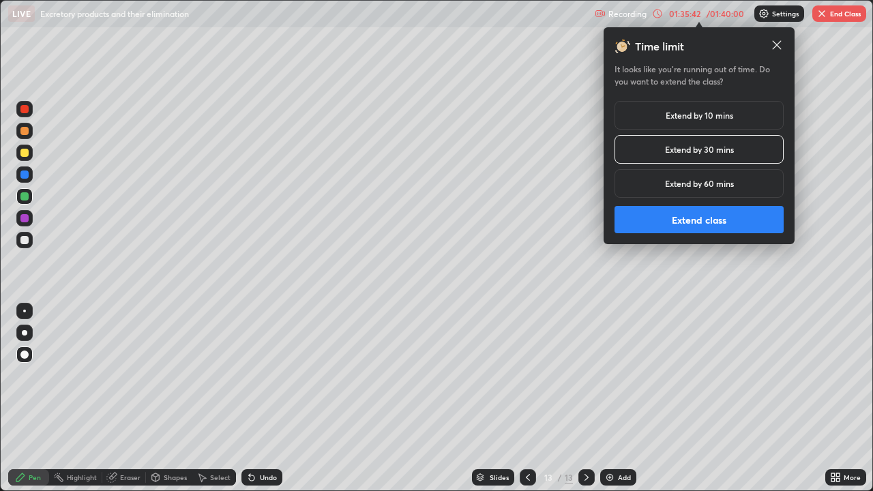
click at [715, 216] on button "Extend class" at bounding box center [699, 219] width 169 height 27
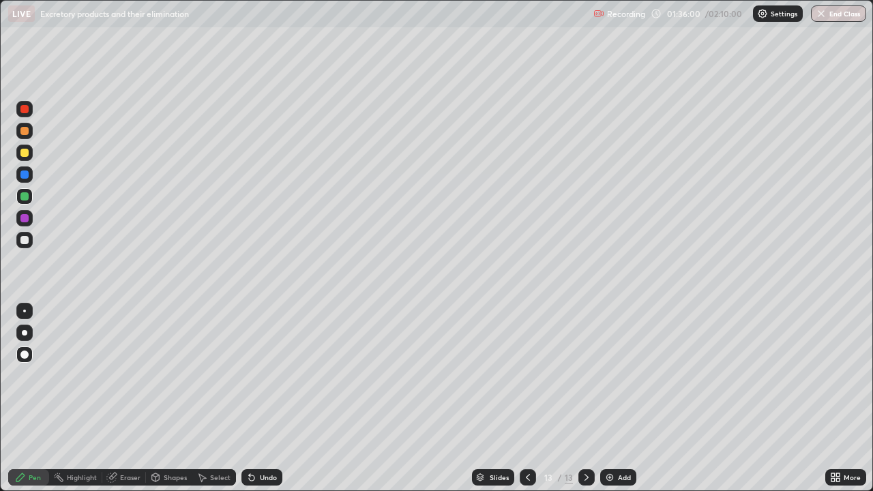
click at [25, 217] on div at bounding box center [24, 218] width 8 height 8
click at [621, 398] on div "Add" at bounding box center [624, 477] width 13 height 7
click at [25, 131] on div at bounding box center [24, 131] width 8 height 8
click at [28, 199] on div at bounding box center [24, 196] width 16 height 16
click at [263, 398] on div "Undo" at bounding box center [268, 477] width 17 height 7
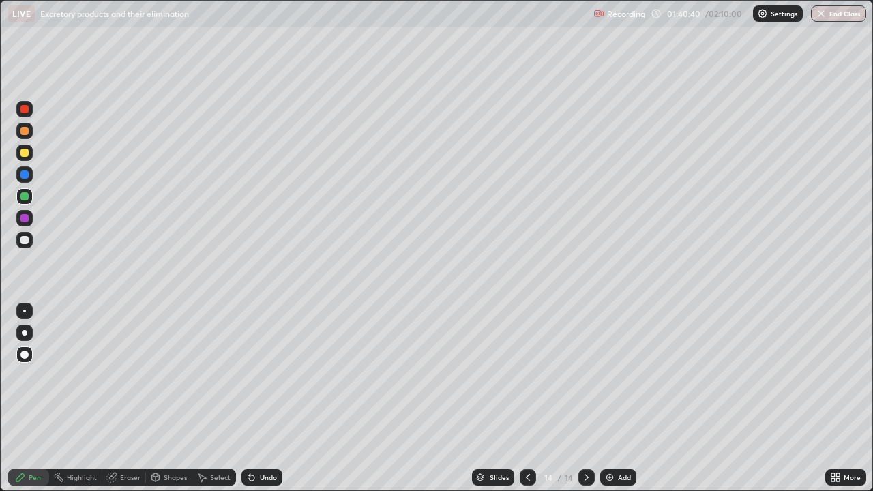
click at [20, 134] on div at bounding box center [24, 131] width 16 height 16
click at [26, 246] on div at bounding box center [24, 240] width 16 height 16
click at [23, 134] on div at bounding box center [24, 131] width 8 height 8
click at [28, 247] on div at bounding box center [24, 240] width 16 height 16
click at [618, 398] on div "Add" at bounding box center [624, 477] width 13 height 7
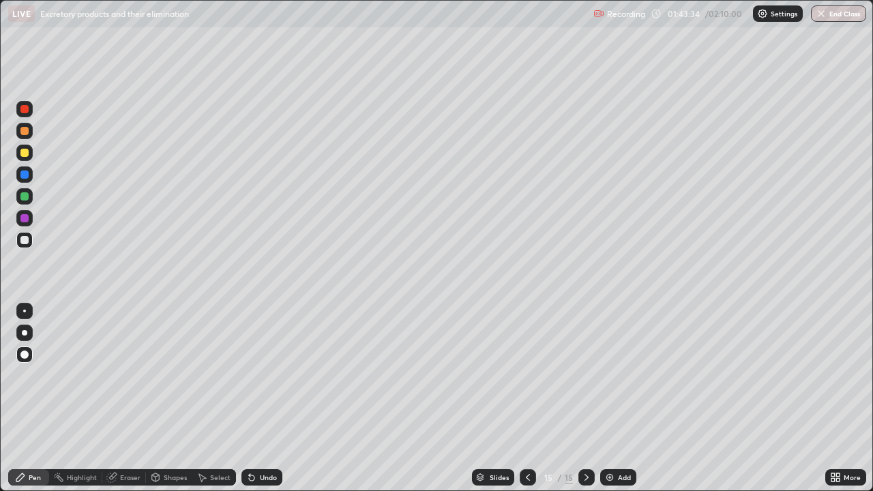
click at [28, 136] on div at bounding box center [24, 131] width 16 height 16
click at [25, 196] on div at bounding box center [24, 196] width 8 height 8
click at [25, 240] on div at bounding box center [24, 240] width 8 height 8
click at [27, 217] on div at bounding box center [24, 218] width 8 height 8
click at [273, 398] on div "Undo" at bounding box center [268, 477] width 17 height 7
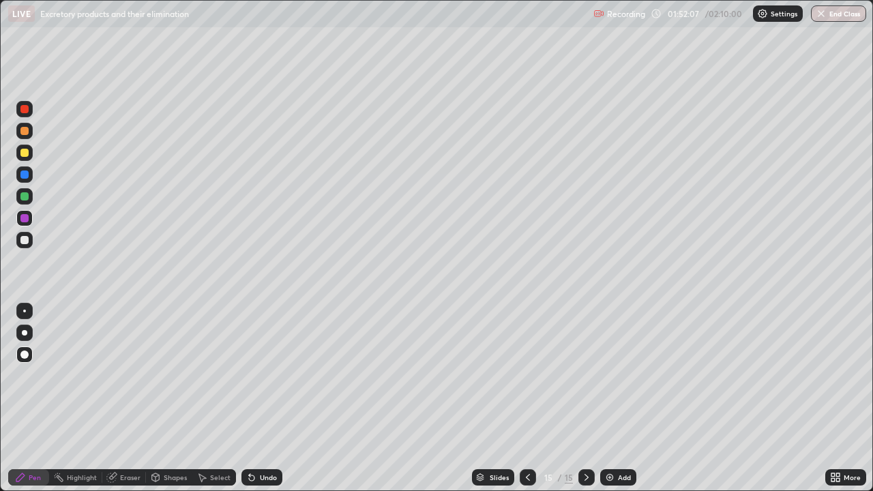
click at [272, 398] on div "Undo" at bounding box center [268, 477] width 17 height 7
click at [274, 398] on div "Undo" at bounding box center [268, 477] width 17 height 7
click at [25, 243] on div at bounding box center [24, 240] width 8 height 8
click at [26, 247] on div at bounding box center [24, 240] width 16 height 16
click at [27, 220] on div at bounding box center [24, 218] width 8 height 8
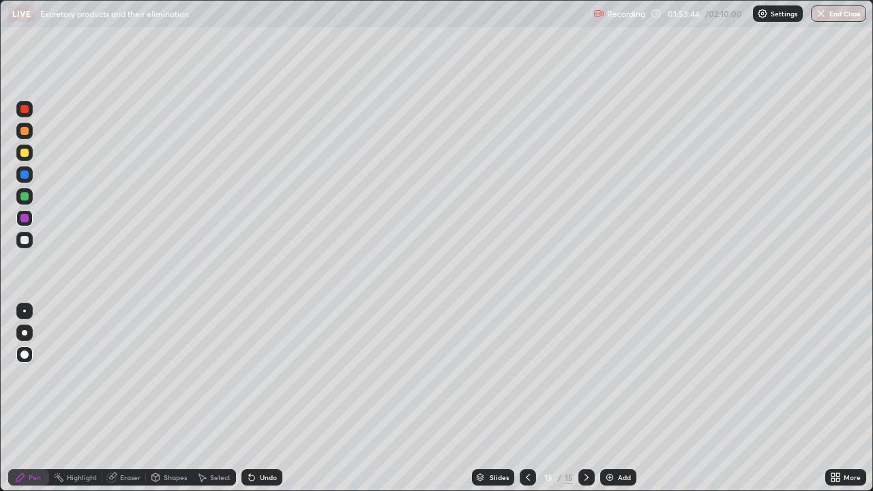
click at [267, 398] on div "Undo" at bounding box center [268, 477] width 17 height 7
click at [266, 398] on div "Undo" at bounding box center [268, 477] width 17 height 7
click at [265, 398] on div "Undo" at bounding box center [268, 477] width 17 height 7
click at [270, 398] on div "Undo" at bounding box center [268, 477] width 17 height 7
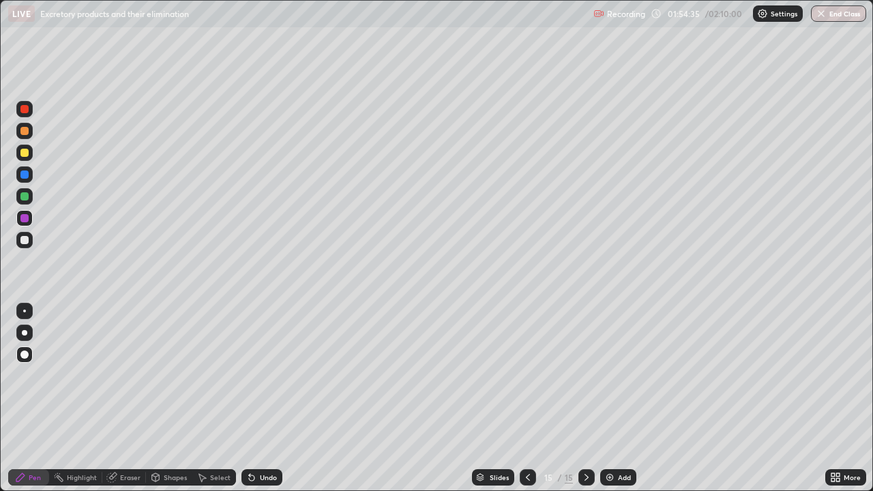
click at [136, 398] on div "Eraser" at bounding box center [130, 477] width 20 height 7
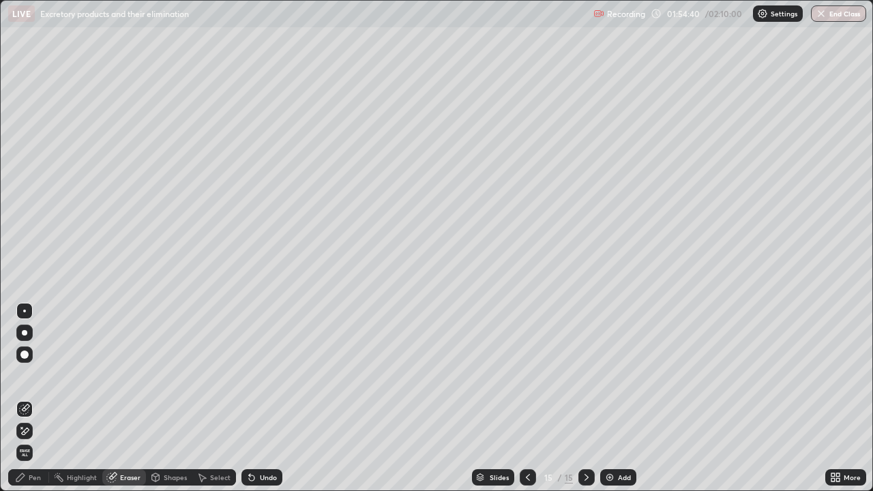
click at [40, 398] on div "Pen" at bounding box center [35, 477] width 12 height 7
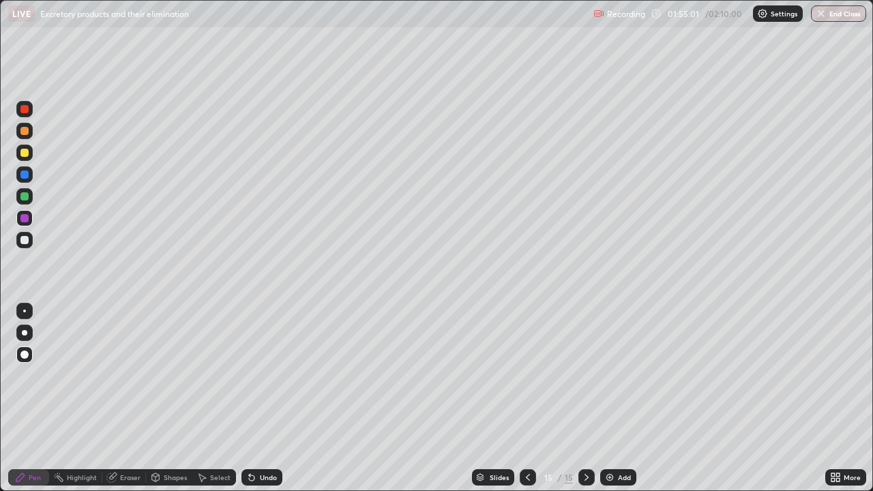
click at [130, 398] on div "Eraser" at bounding box center [130, 477] width 20 height 7
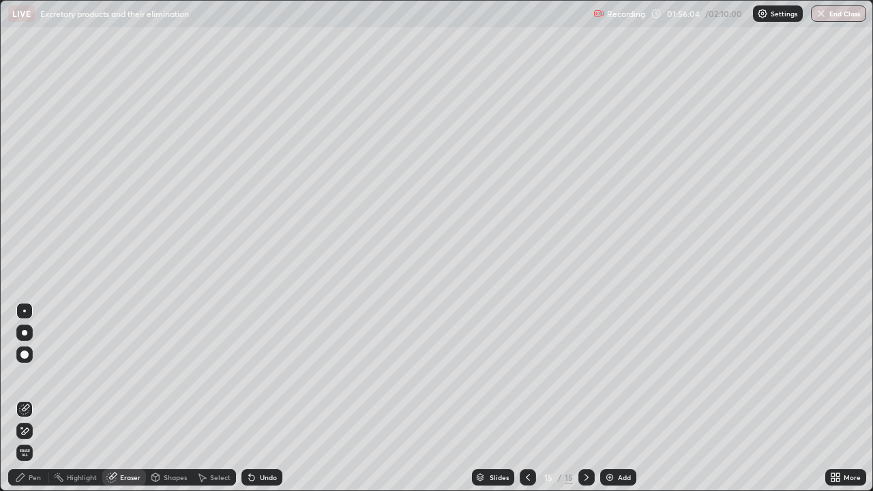
click at [634, 398] on div "Add" at bounding box center [618, 477] width 36 height 16
click at [31, 398] on div "Pen" at bounding box center [35, 477] width 12 height 7
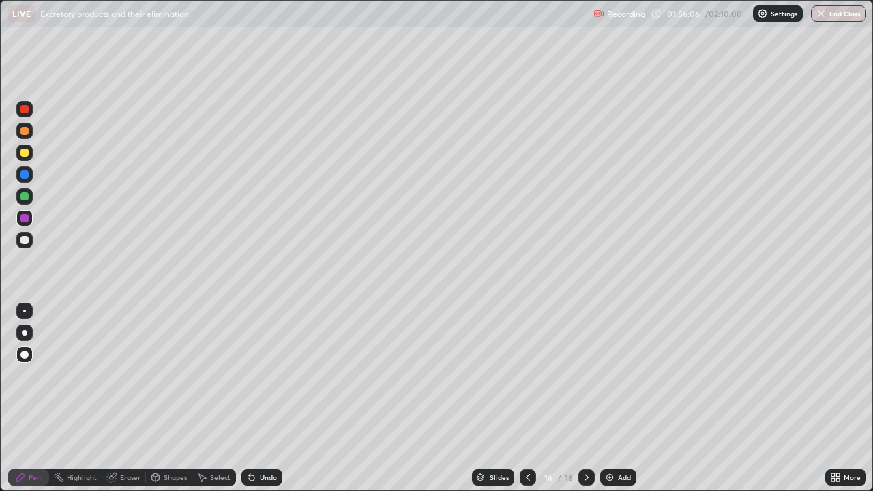
click at [28, 242] on div at bounding box center [24, 240] width 8 height 8
click at [262, 398] on div "Undo" at bounding box center [268, 477] width 17 height 7
click at [26, 151] on div at bounding box center [24, 153] width 8 height 8
click at [261, 398] on div "Undo" at bounding box center [268, 477] width 17 height 7
click at [25, 177] on div at bounding box center [24, 175] width 8 height 8
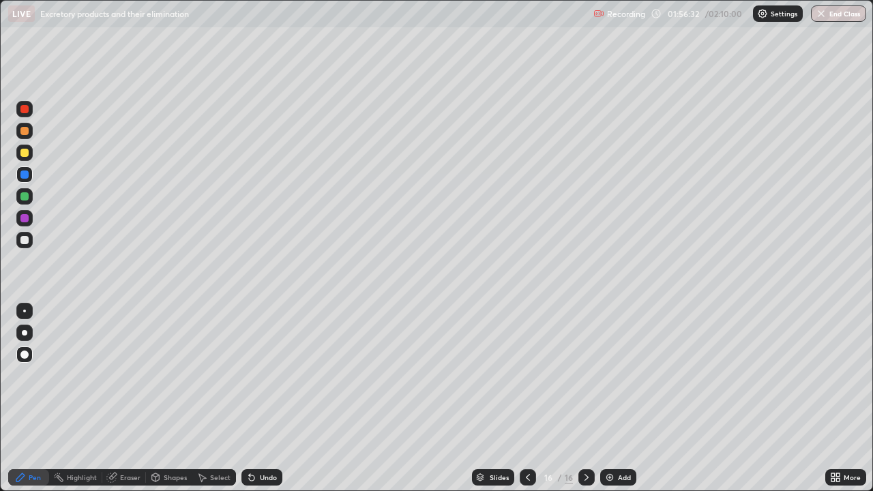
click at [257, 398] on div "Undo" at bounding box center [262, 477] width 41 height 16
click at [263, 398] on div "Undo" at bounding box center [268, 477] width 17 height 7
click at [25, 240] on div at bounding box center [24, 240] width 8 height 8
click at [28, 181] on div at bounding box center [24, 174] width 16 height 16
click at [25, 236] on div at bounding box center [24, 240] width 8 height 8
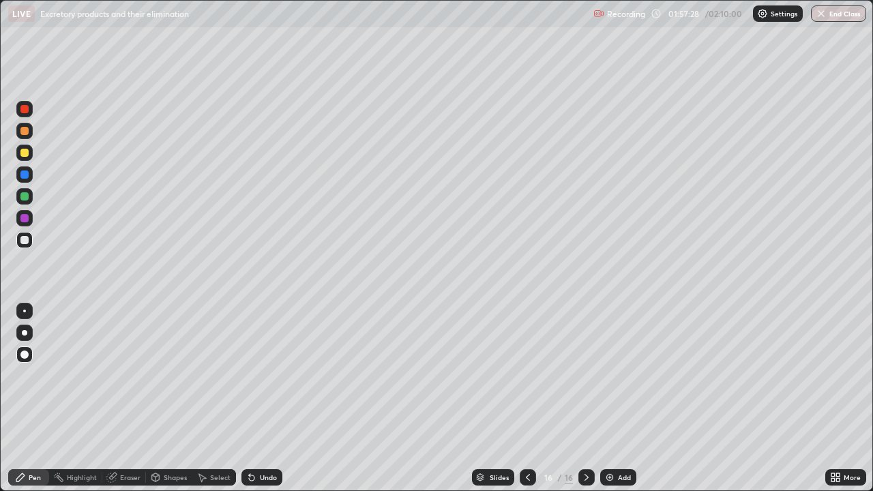
click at [29, 108] on div at bounding box center [24, 109] width 16 height 16
click at [26, 132] on div at bounding box center [24, 131] width 8 height 8
click at [25, 175] on div at bounding box center [24, 175] width 8 height 8
click at [30, 115] on div at bounding box center [24, 109] width 16 height 16
click at [25, 239] on div at bounding box center [24, 240] width 8 height 8
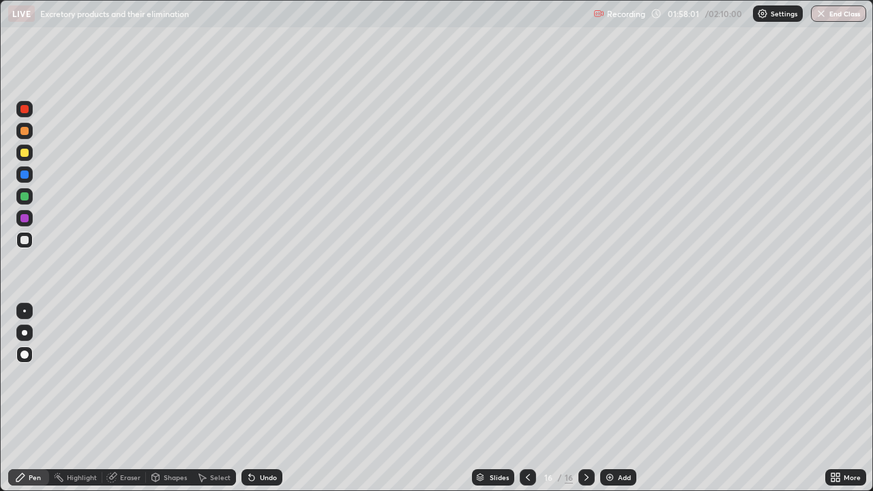
click at [276, 398] on div "Undo" at bounding box center [262, 477] width 41 height 16
click at [261, 398] on div "Undo" at bounding box center [268, 477] width 17 height 7
click at [276, 398] on div "Undo" at bounding box center [262, 477] width 41 height 16
click at [29, 194] on div at bounding box center [24, 196] width 16 height 16
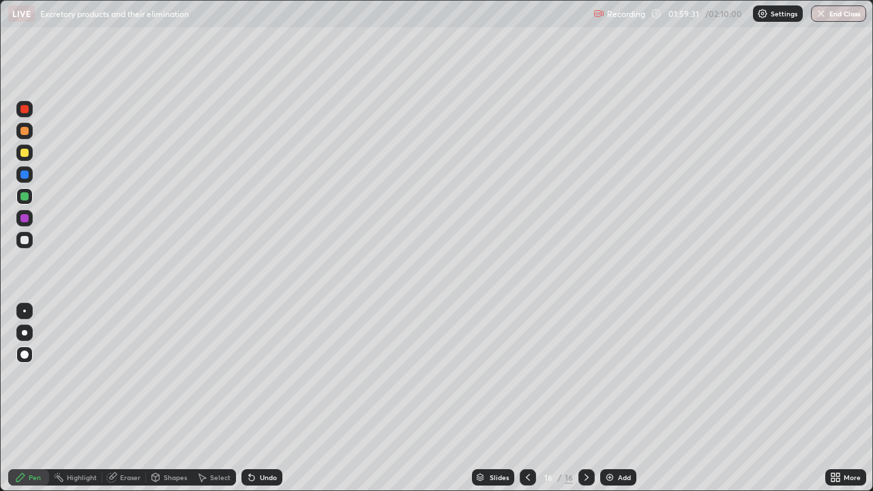
click at [27, 220] on div at bounding box center [24, 218] width 8 height 8
click at [26, 176] on div at bounding box center [24, 175] width 8 height 8
click at [25, 221] on div at bounding box center [24, 218] width 8 height 8
click at [25, 240] on div at bounding box center [24, 240] width 8 height 8
click at [27, 178] on div at bounding box center [24, 175] width 8 height 8
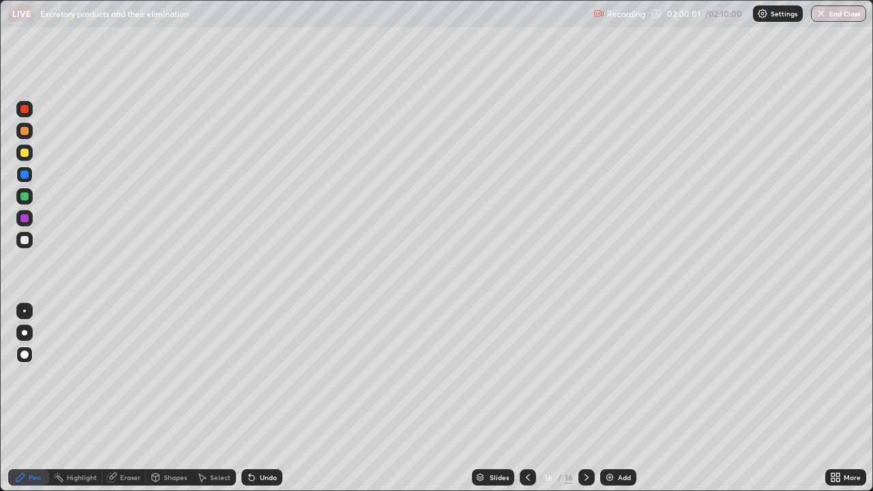
click at [261, 398] on div "Undo" at bounding box center [268, 477] width 17 height 7
click at [262, 398] on div "Undo" at bounding box center [268, 477] width 17 height 7
click at [265, 398] on div "Undo" at bounding box center [268, 477] width 17 height 7
click at [267, 398] on div "Undo" at bounding box center [268, 477] width 17 height 7
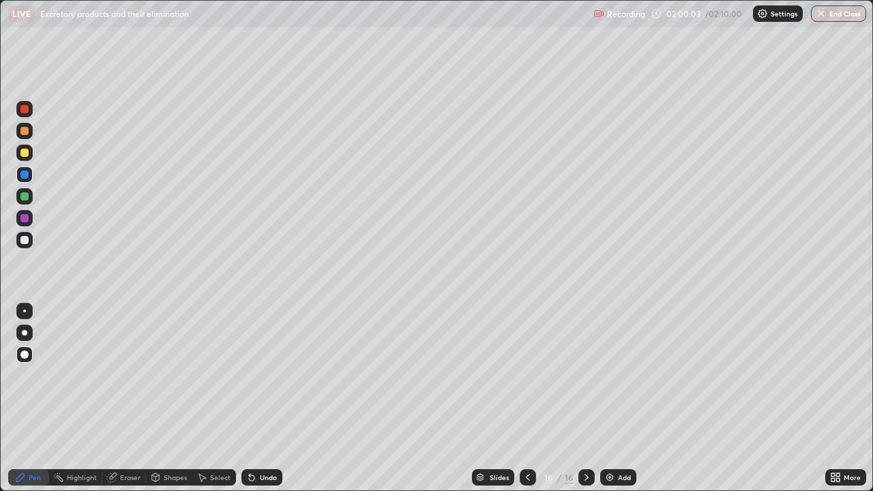
click at [267, 398] on div "Undo" at bounding box center [268, 477] width 17 height 7
click at [269, 398] on div "Undo" at bounding box center [262, 477] width 41 height 16
click at [267, 398] on div "Undo" at bounding box center [268, 477] width 17 height 7
click at [25, 110] on div at bounding box center [24, 109] width 8 height 8
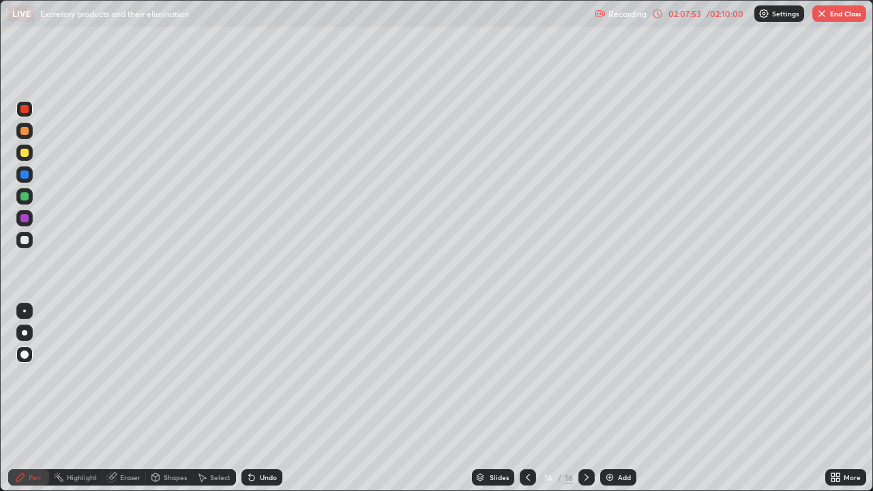
click at [847, 14] on button "End Class" at bounding box center [840, 13] width 54 height 16
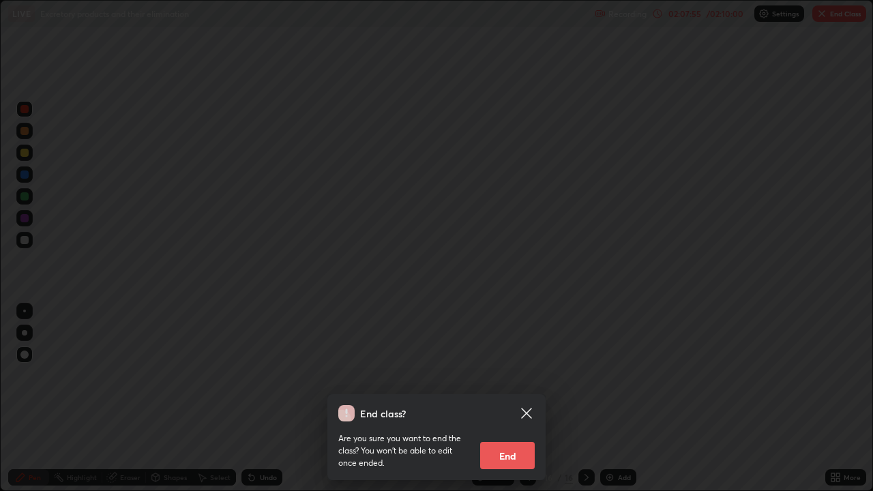
click at [528, 398] on button "End" at bounding box center [507, 455] width 55 height 27
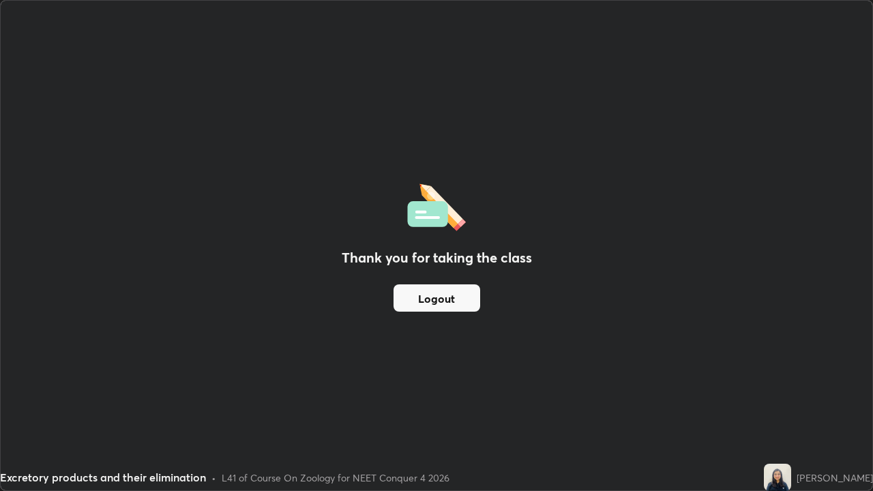
click at [358, 280] on div "Thank you for taking the class Logout" at bounding box center [437, 246] width 872 height 490
click at [341, 250] on div "Thank you for taking the class Logout" at bounding box center [437, 246] width 872 height 490
click at [420, 302] on button "Logout" at bounding box center [437, 297] width 87 height 27
click at [424, 297] on button "Logout" at bounding box center [437, 297] width 87 height 27
click at [429, 294] on button "Logout" at bounding box center [437, 297] width 87 height 27
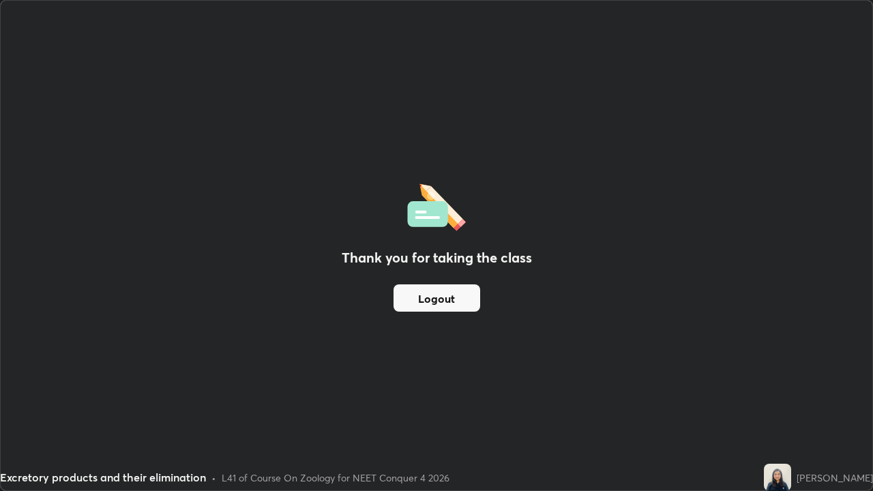
click at [434, 298] on button "Logout" at bounding box center [437, 297] width 87 height 27
